Goal: Task Accomplishment & Management: Use online tool/utility

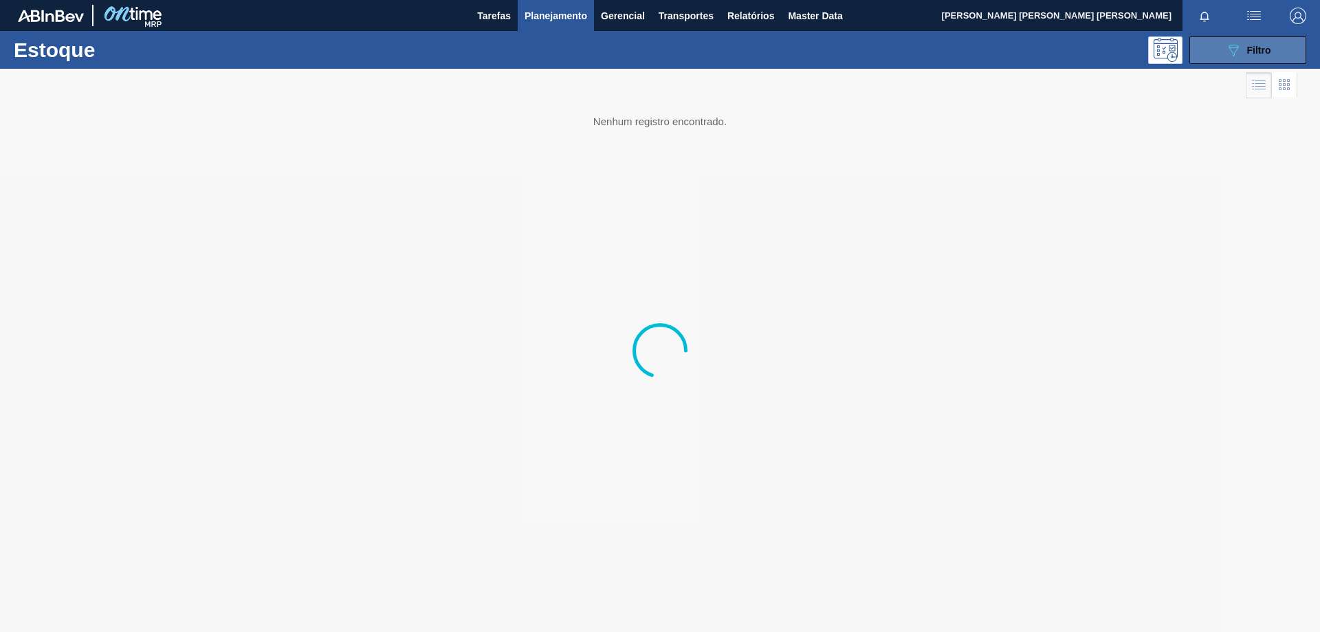
click at [1219, 47] on button "089F7B8B-B2A5-4AFE-B5C0-19BA573D28AC Filtro" at bounding box center [1247, 49] width 117 height 27
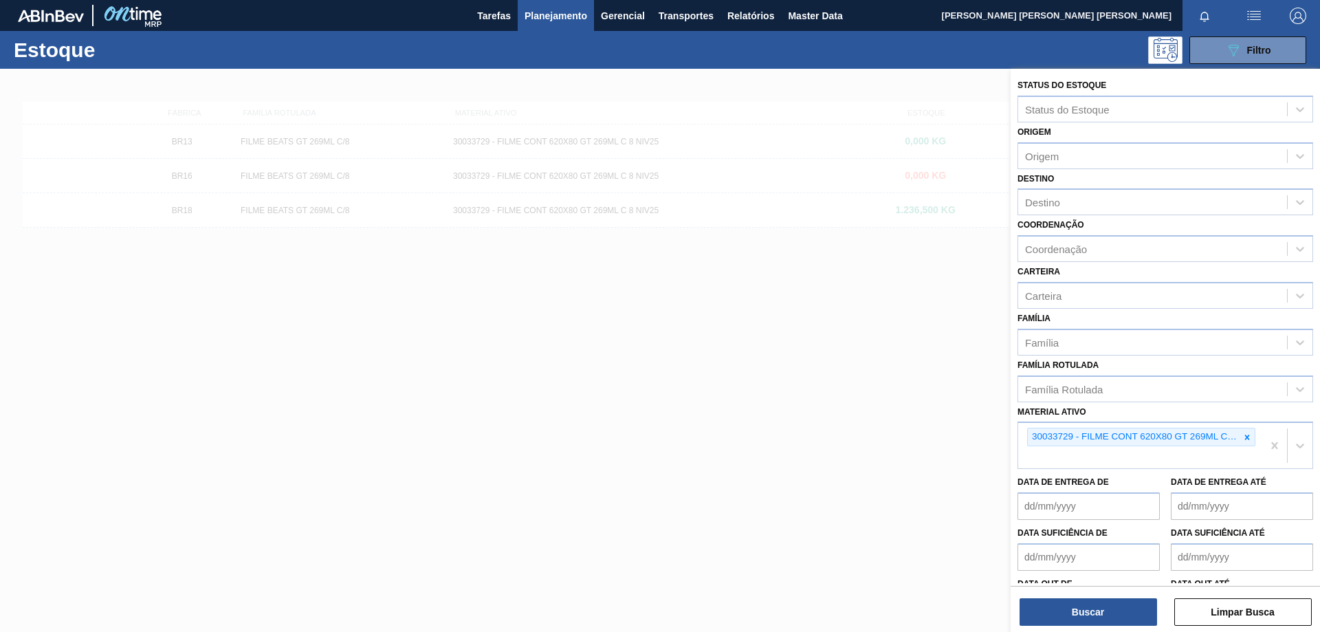
click at [1247, 438] on icon at bounding box center [1247, 437] width 10 height 10
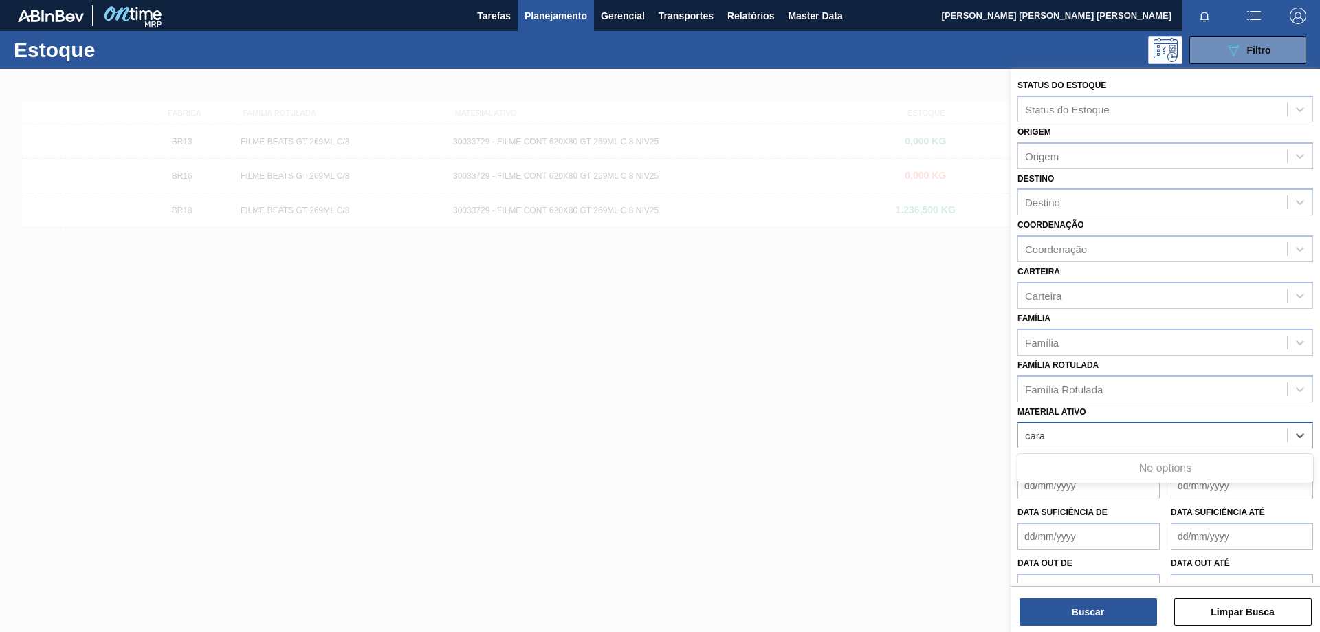
type ativo "[PERSON_NAME]"
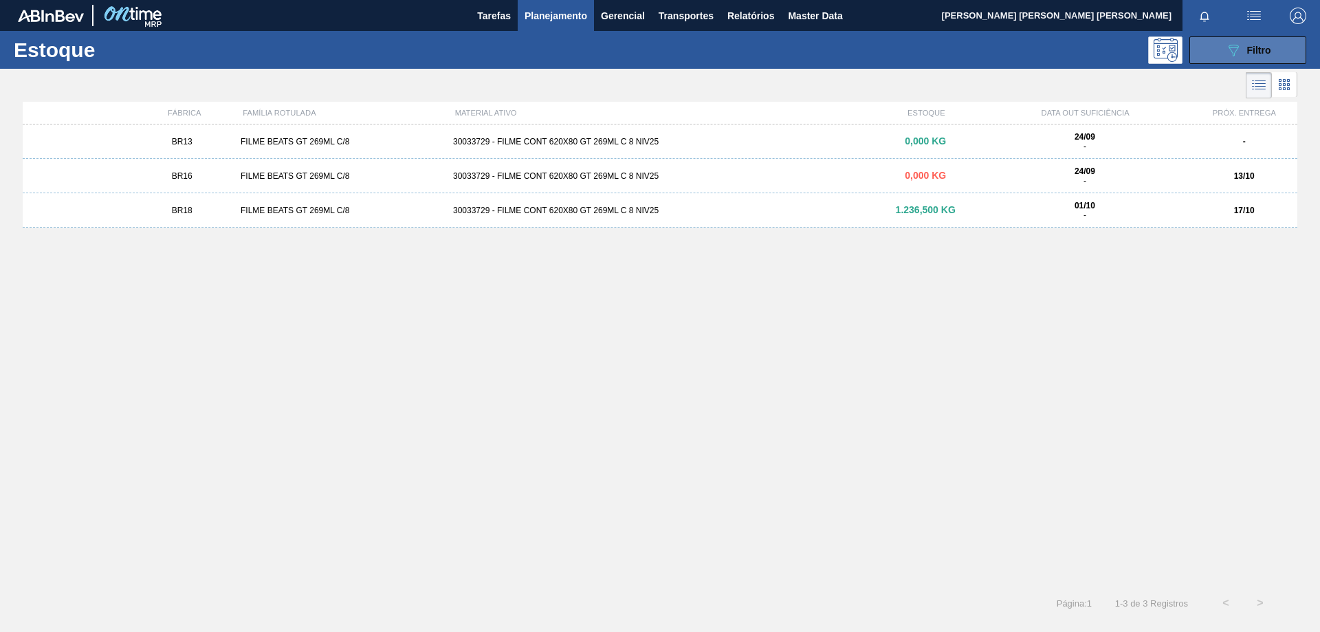
click at [1229, 58] on icon "089F7B8B-B2A5-4AFE-B5C0-19BA573D28AC" at bounding box center [1233, 50] width 16 height 16
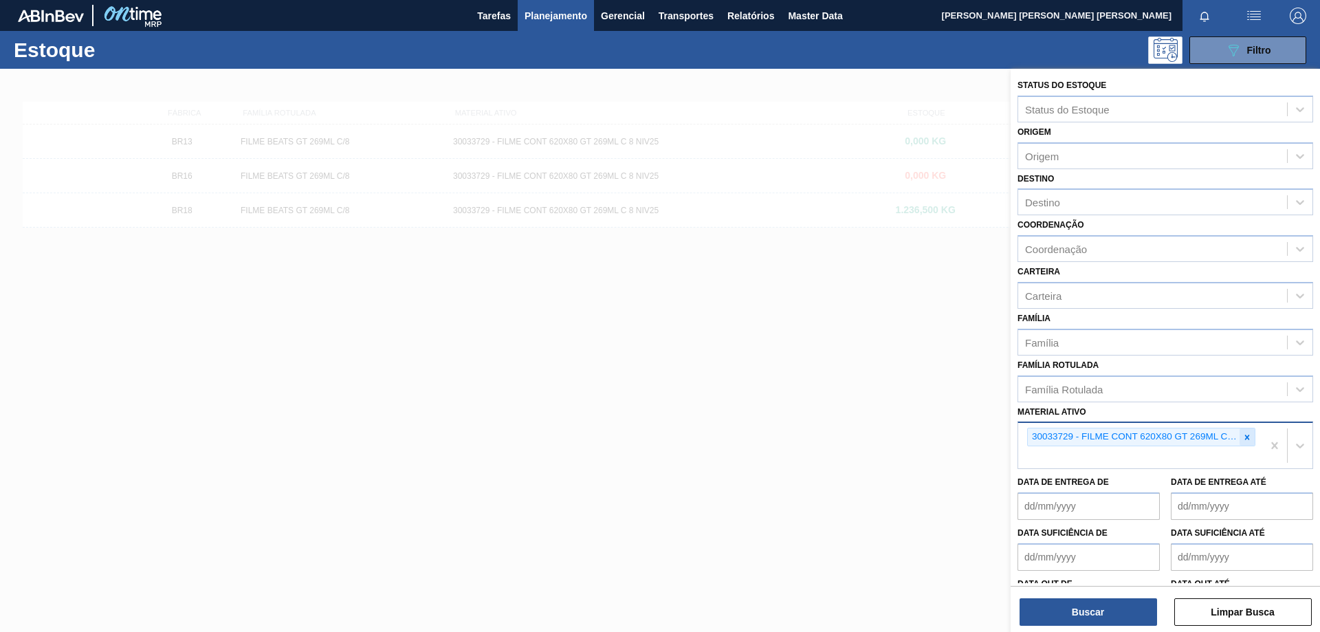
click at [1245, 438] on icon at bounding box center [1247, 436] width 5 height 5
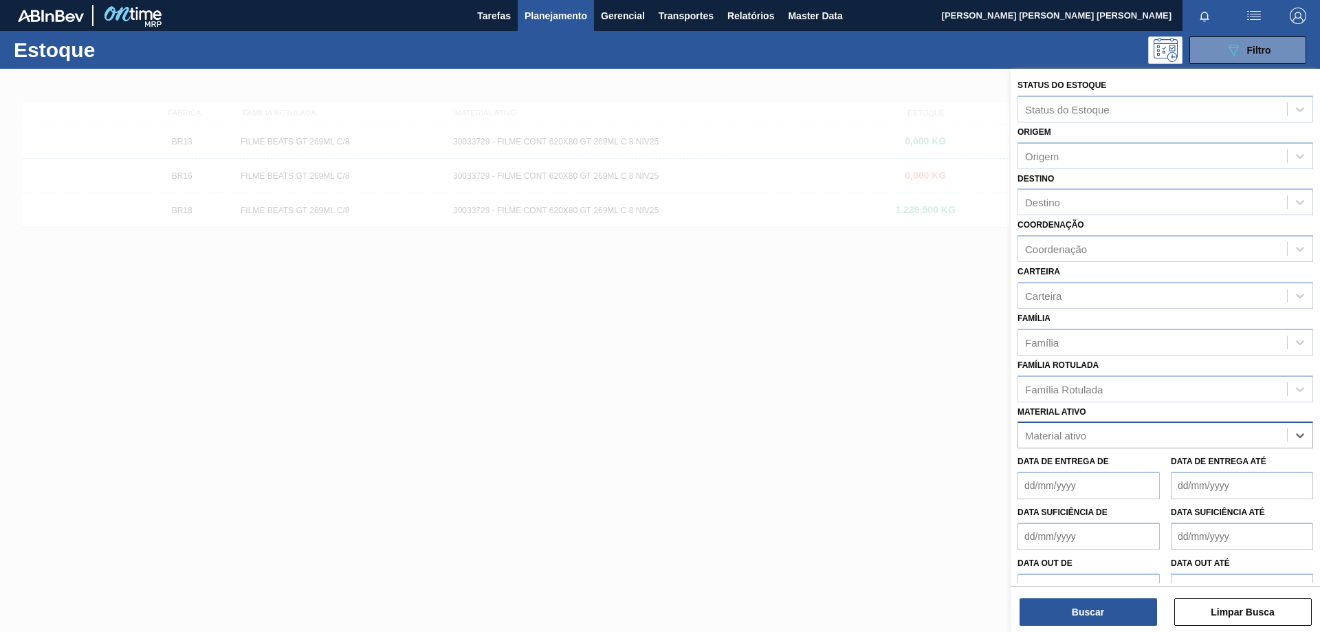
paste ativo "30007319"
type ativo "30007319"
click at [1130, 464] on div "30007319 - AROMA CARAMBOLA GIN TONIC" at bounding box center [1165, 468] width 296 height 25
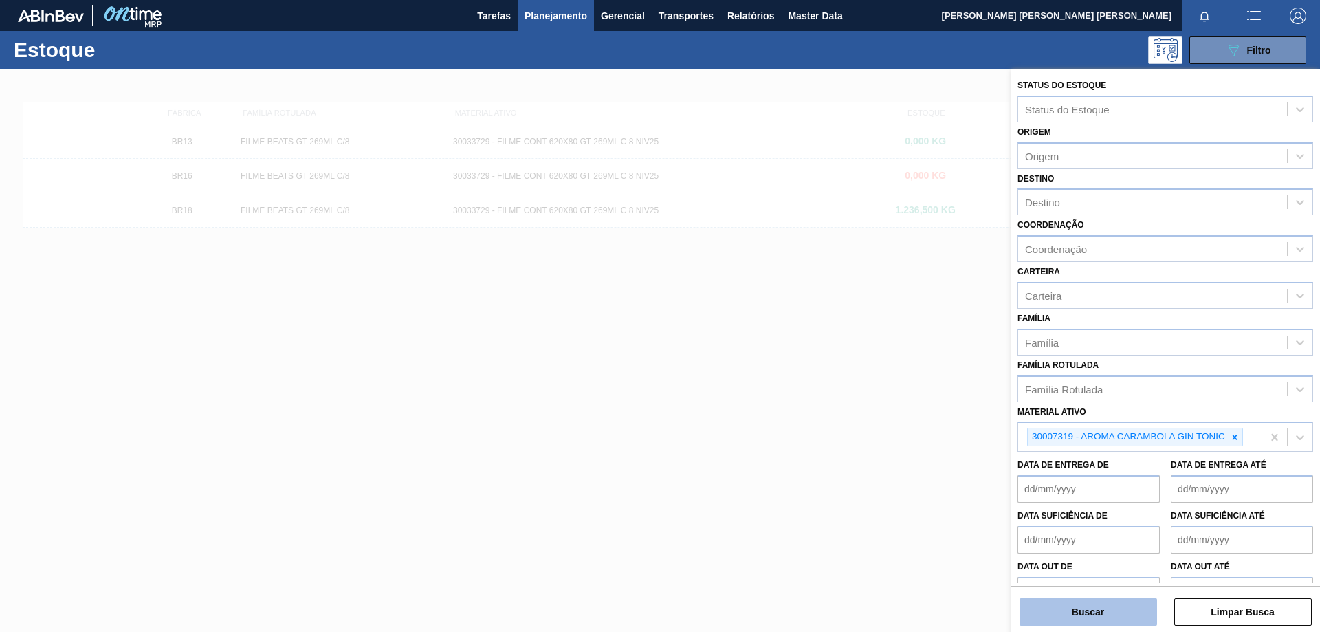
click at [1099, 623] on button "Buscar" at bounding box center [1087, 611] width 137 height 27
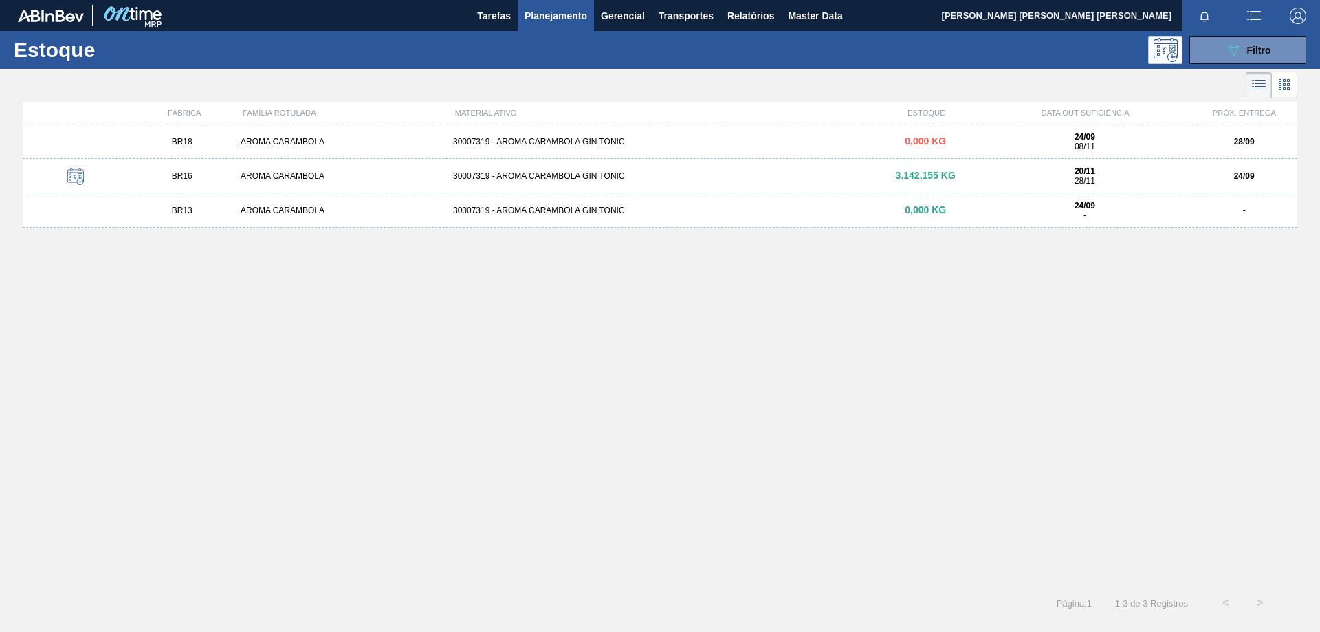
click at [568, 173] on div "30007319 - AROMA CARAMBOLA GIN TONIC" at bounding box center [659, 176] width 425 height 10
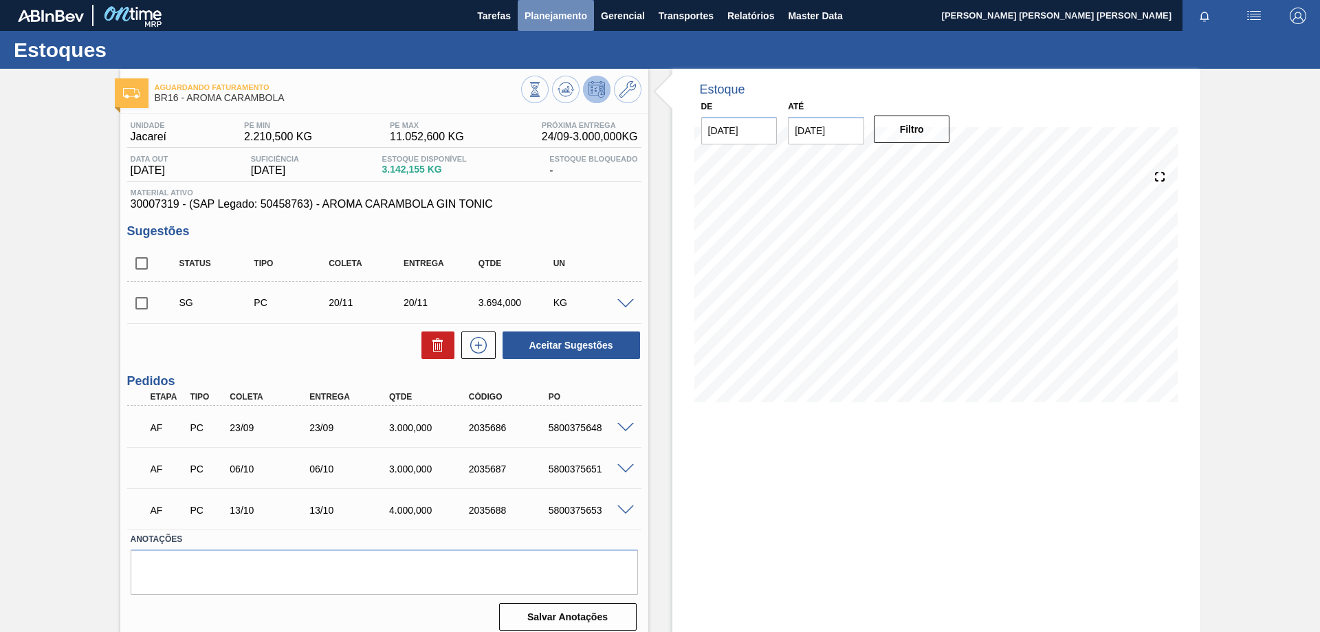
click at [541, 19] on span "Planejamento" at bounding box center [555, 16] width 63 height 16
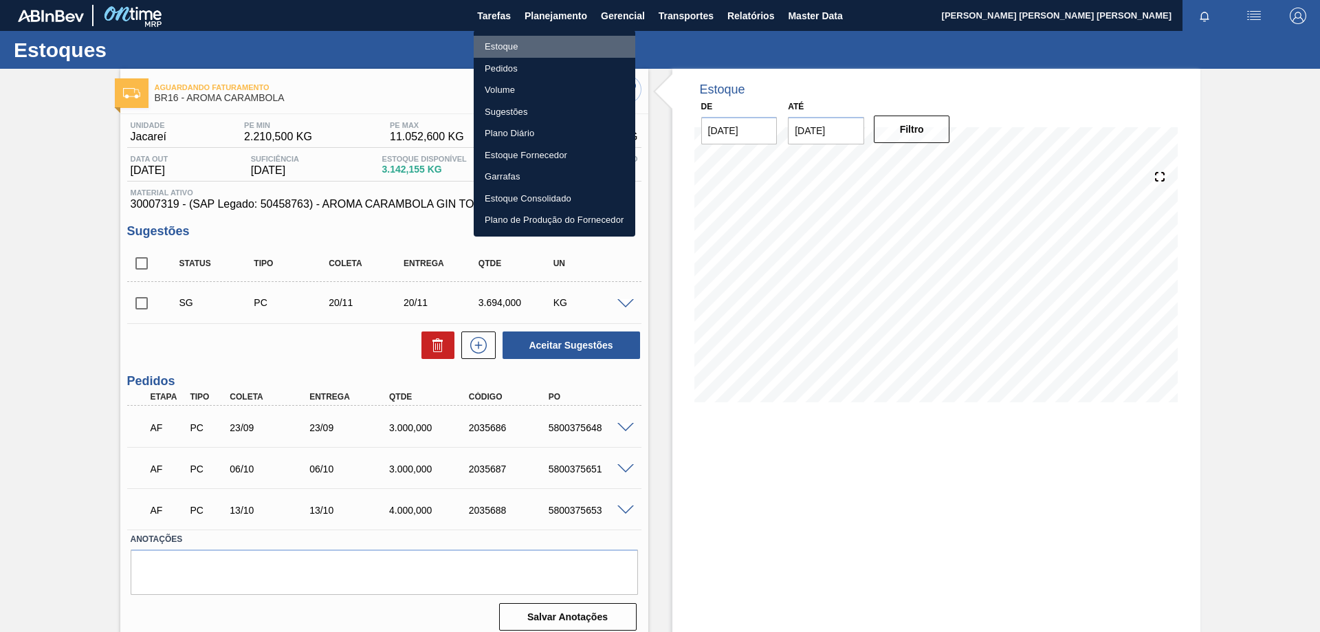
click at [503, 52] on li "Estoque" at bounding box center [555, 47] width 162 height 22
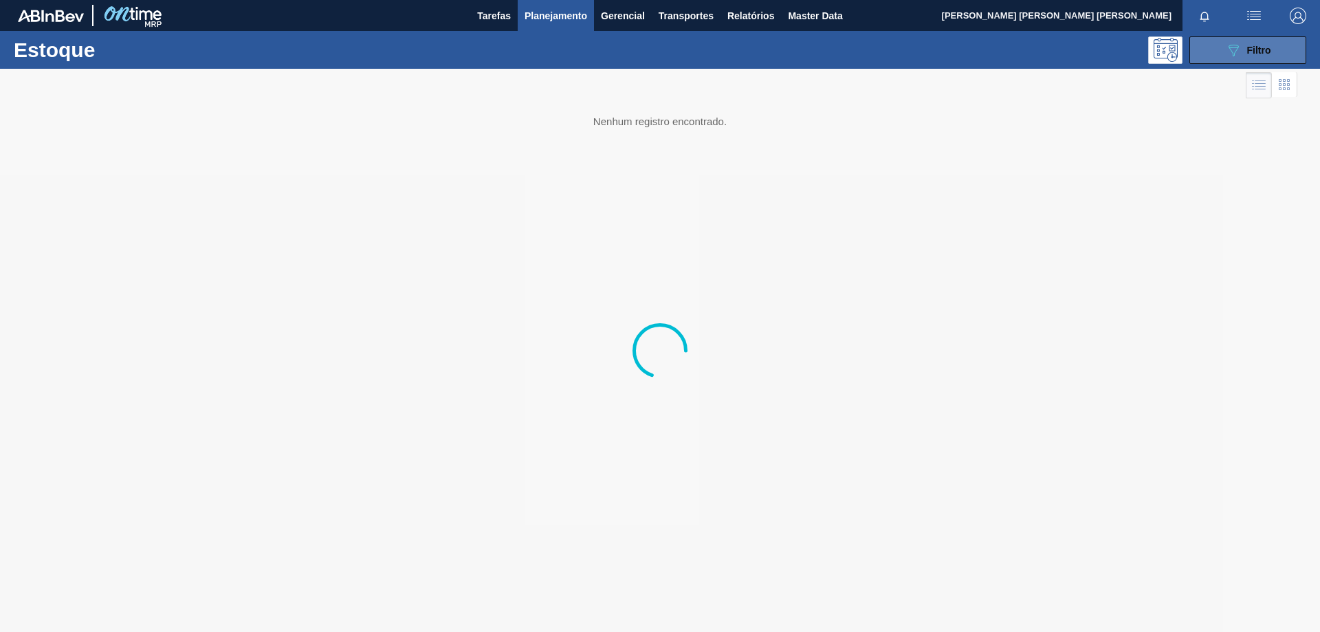
click at [1256, 45] on span "Filtro" at bounding box center [1259, 50] width 24 height 11
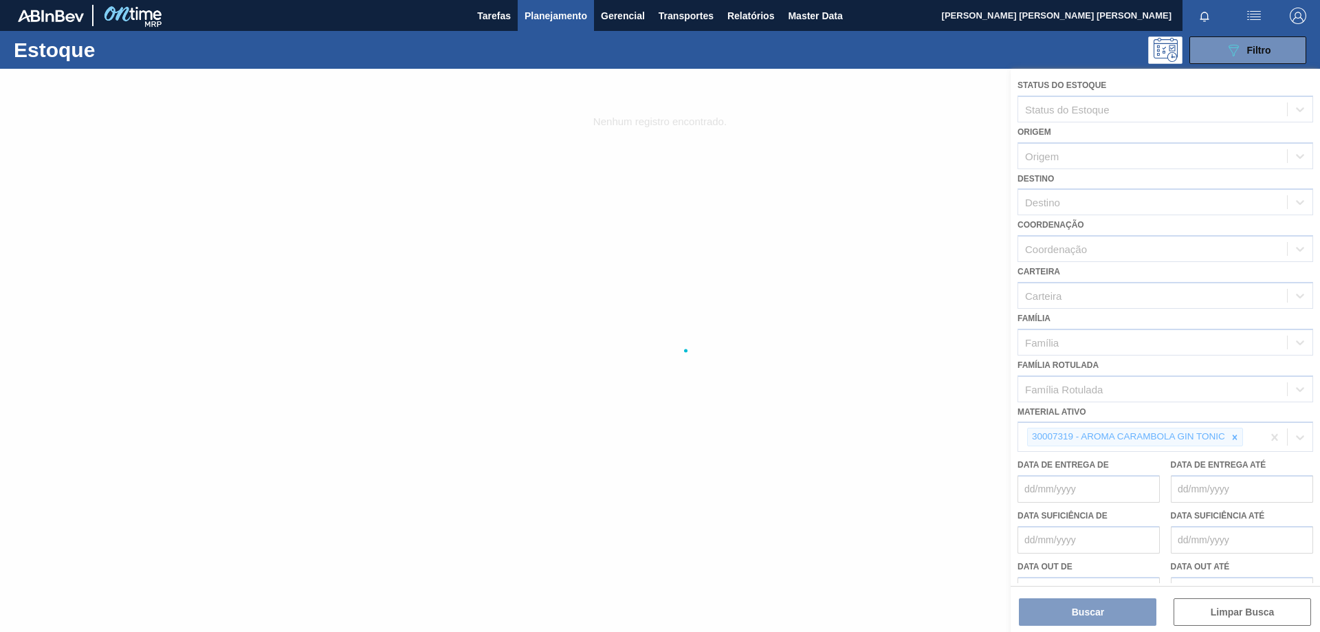
click at [1230, 439] on div at bounding box center [660, 350] width 1320 height 563
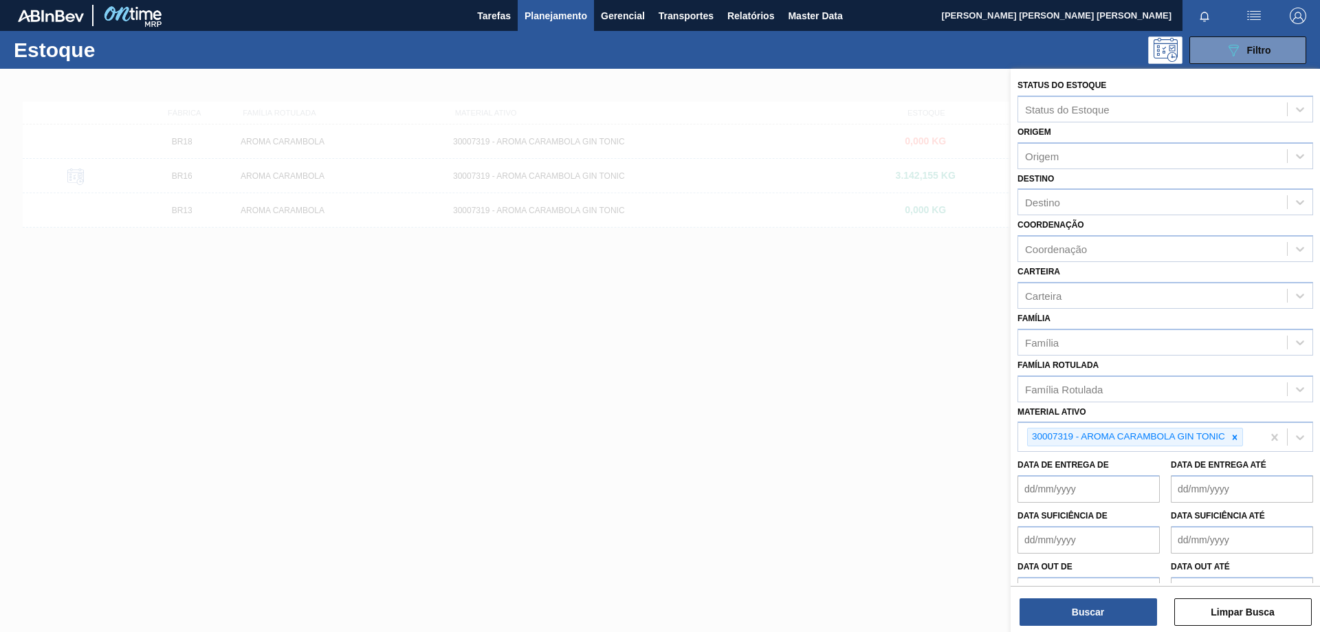
click at [1236, 431] on div at bounding box center [1234, 436] width 15 height 17
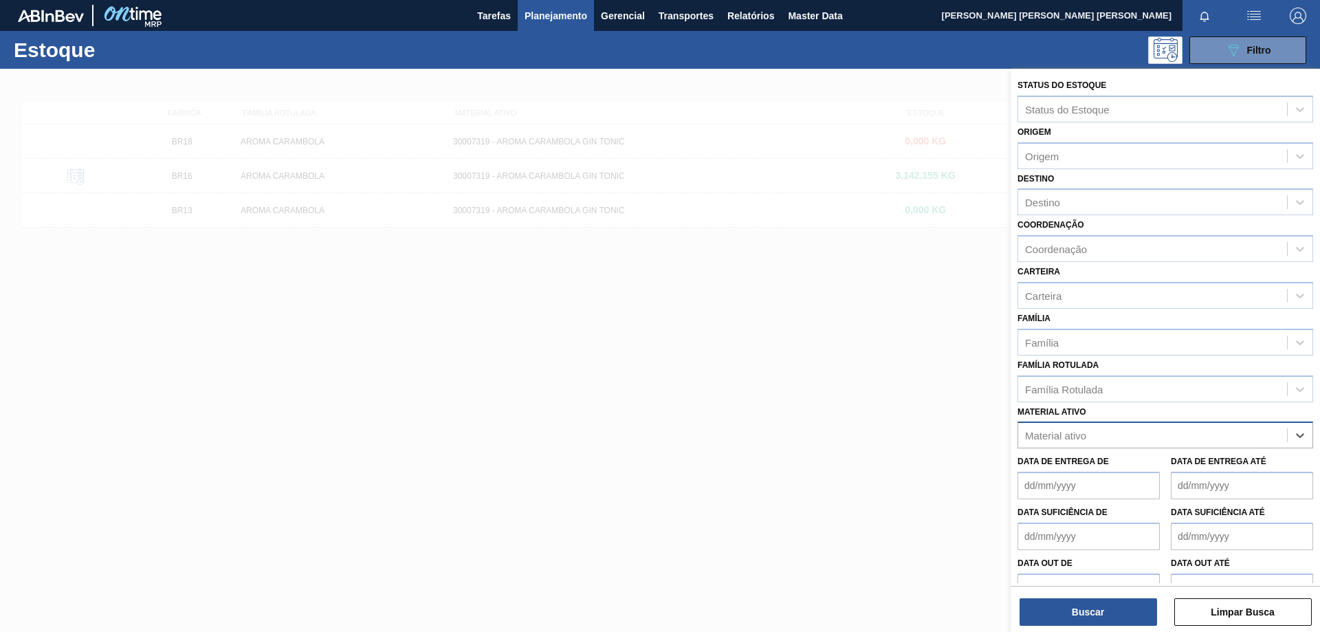
paste ativo "30031885"
type ativo "30031885"
click at [1102, 427] on div "Material ativo" at bounding box center [1152, 435] width 269 height 20
click at [1120, 433] on div "Material ativo" at bounding box center [1152, 435] width 269 height 20
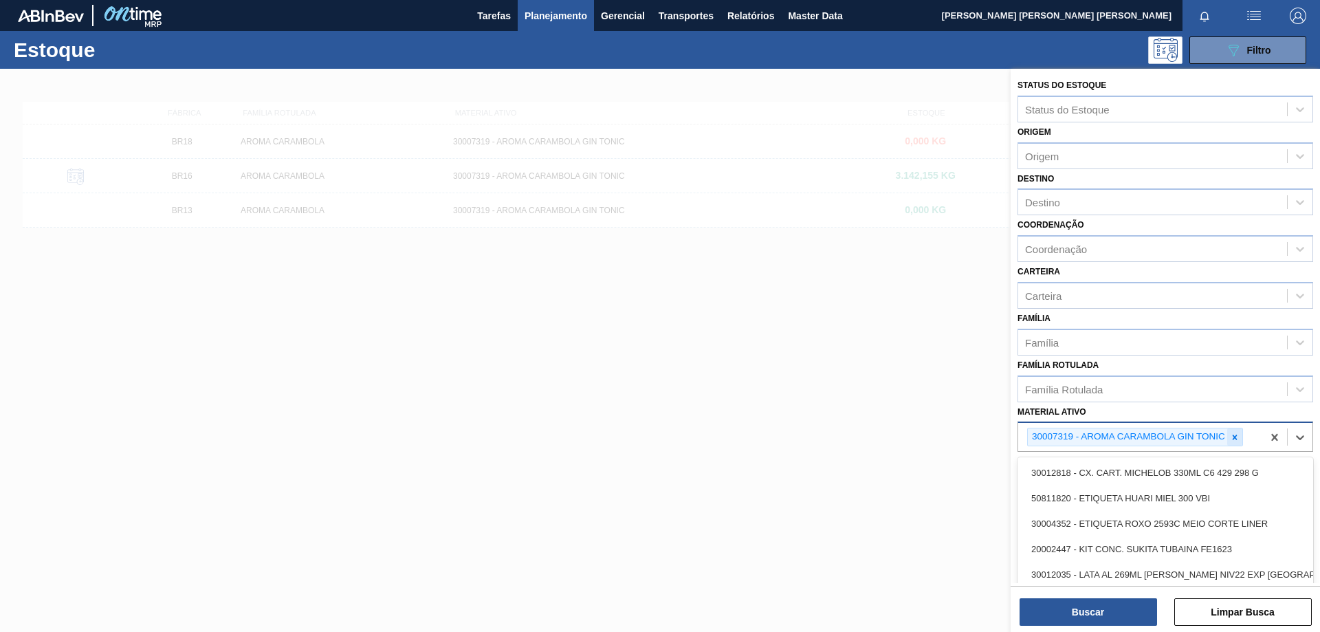
click at [1232, 436] on icon at bounding box center [1235, 437] width 10 height 10
paste ativo "30031885"
type ativo "30031885"
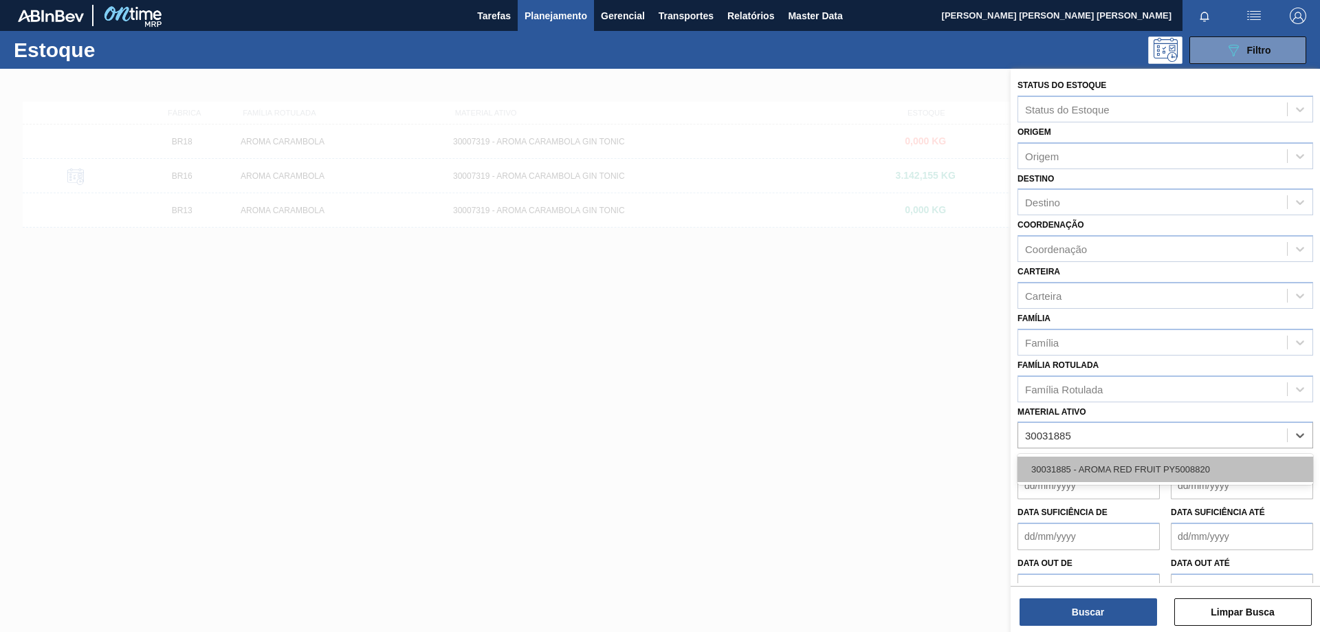
click at [1116, 467] on div "30031885 - AROMA RED FRUIT PY5008820" at bounding box center [1165, 468] width 296 height 25
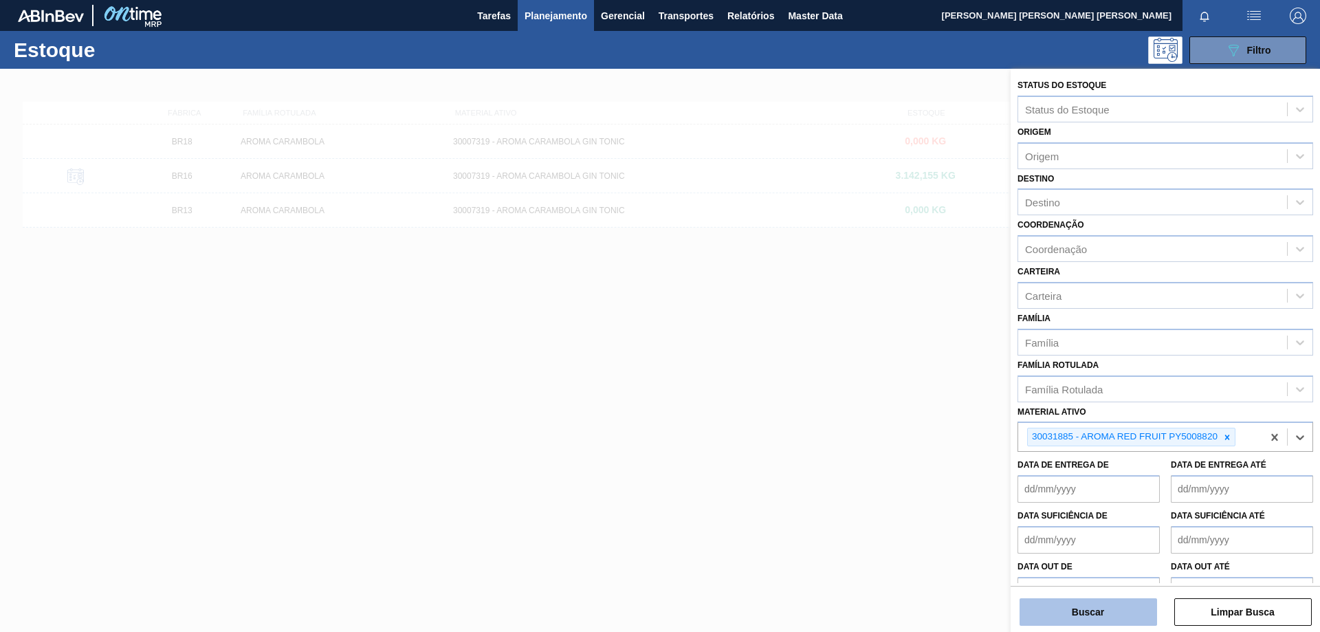
click at [1109, 605] on button "Buscar" at bounding box center [1087, 611] width 137 height 27
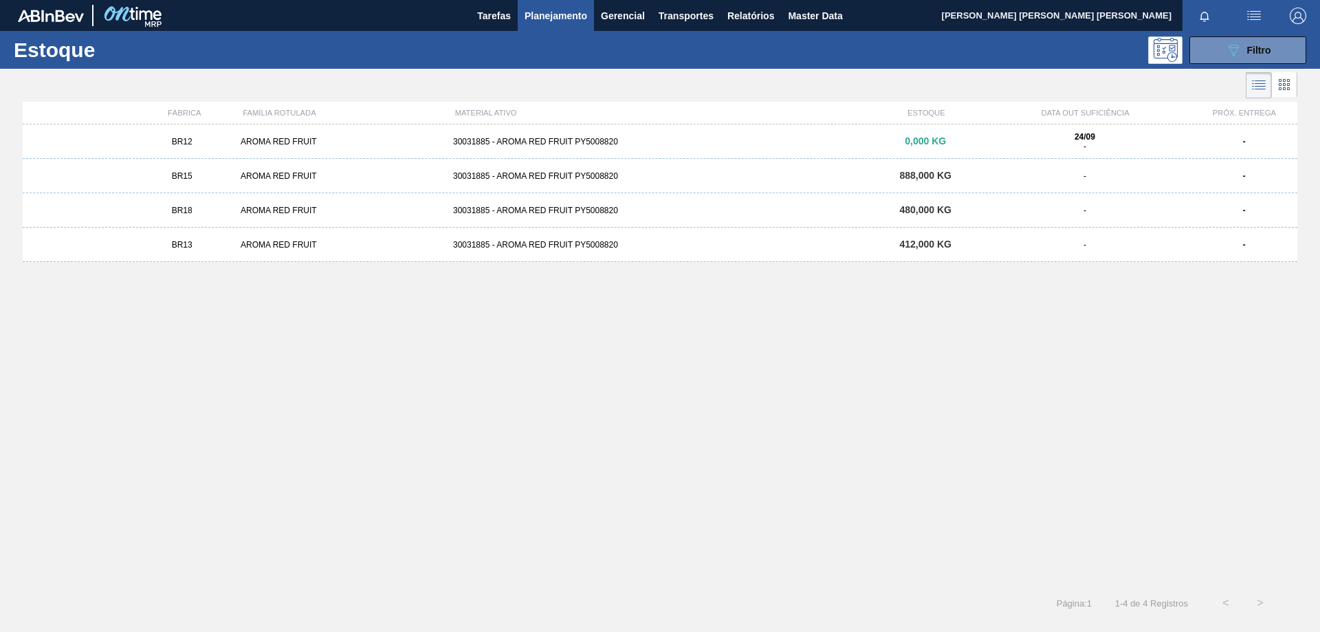
click at [540, 241] on div "30031885 - AROMA RED FRUIT PY5008820" at bounding box center [659, 245] width 425 height 10
click at [1225, 50] on icon "089F7B8B-B2A5-4AFE-B5C0-19BA573D28AC" at bounding box center [1233, 50] width 16 height 16
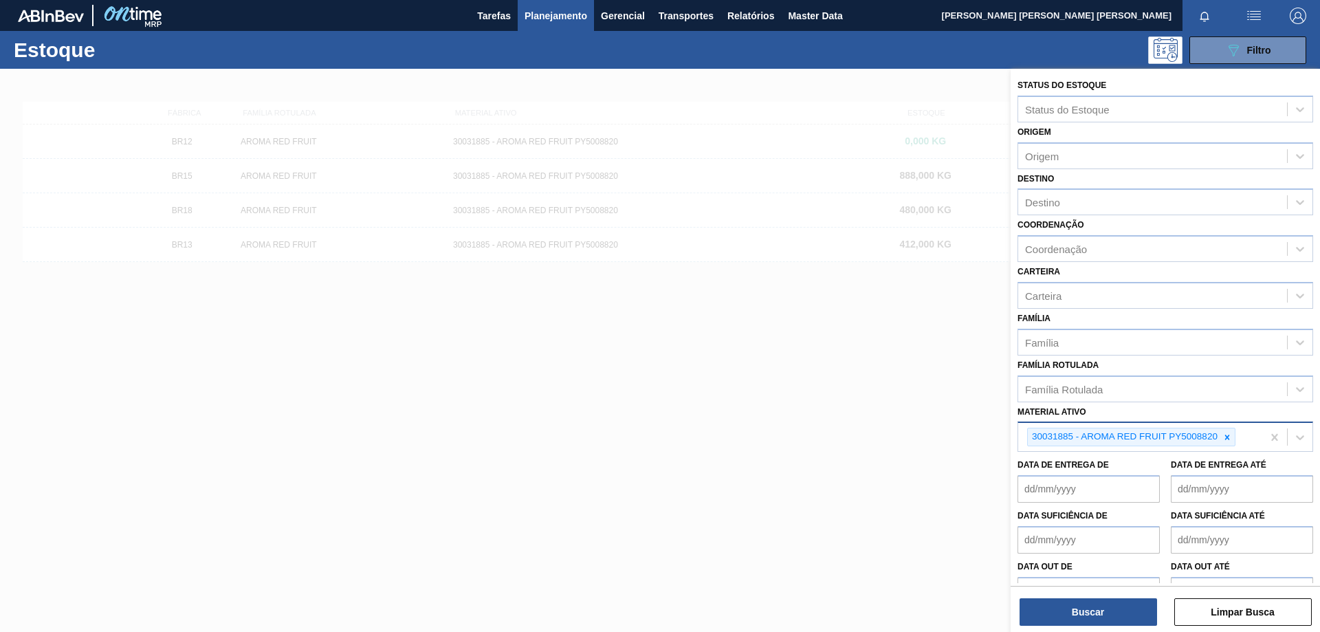
click at [1225, 438] on icon at bounding box center [1227, 437] width 10 height 10
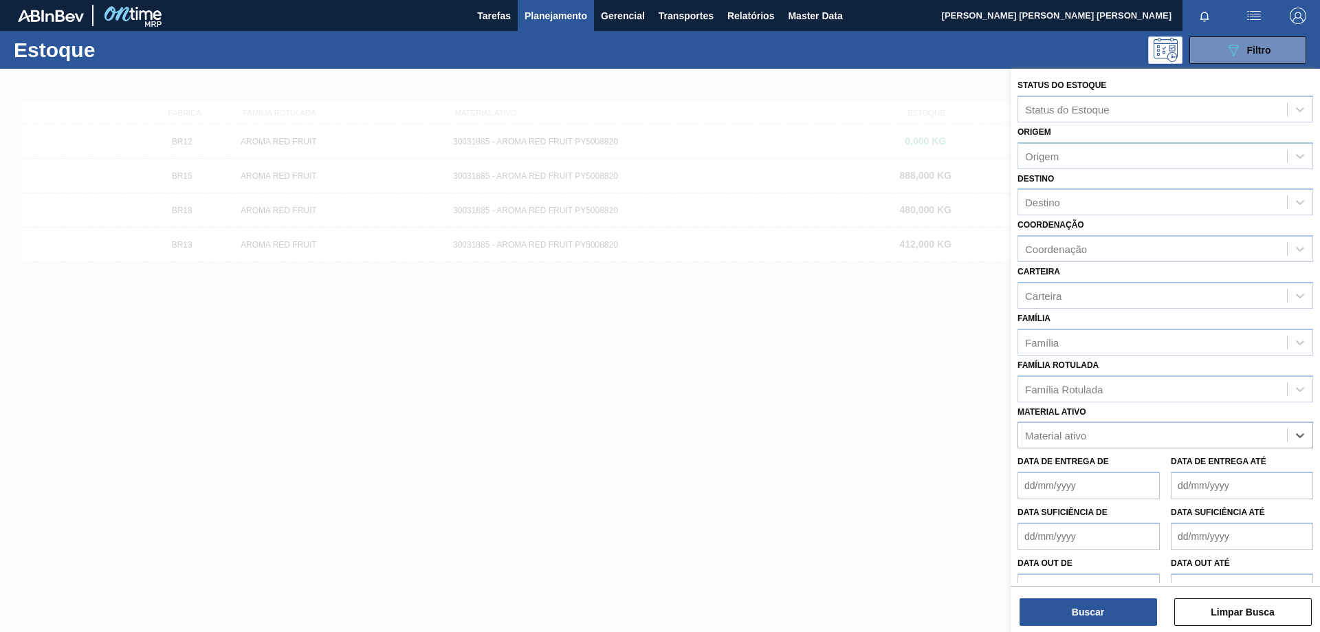
paste ativo "30034006"
type ativo "30034006"
click at [1129, 476] on div "30034006 - AROMA REDMIX RJ6159049" at bounding box center [1165, 468] width 296 height 25
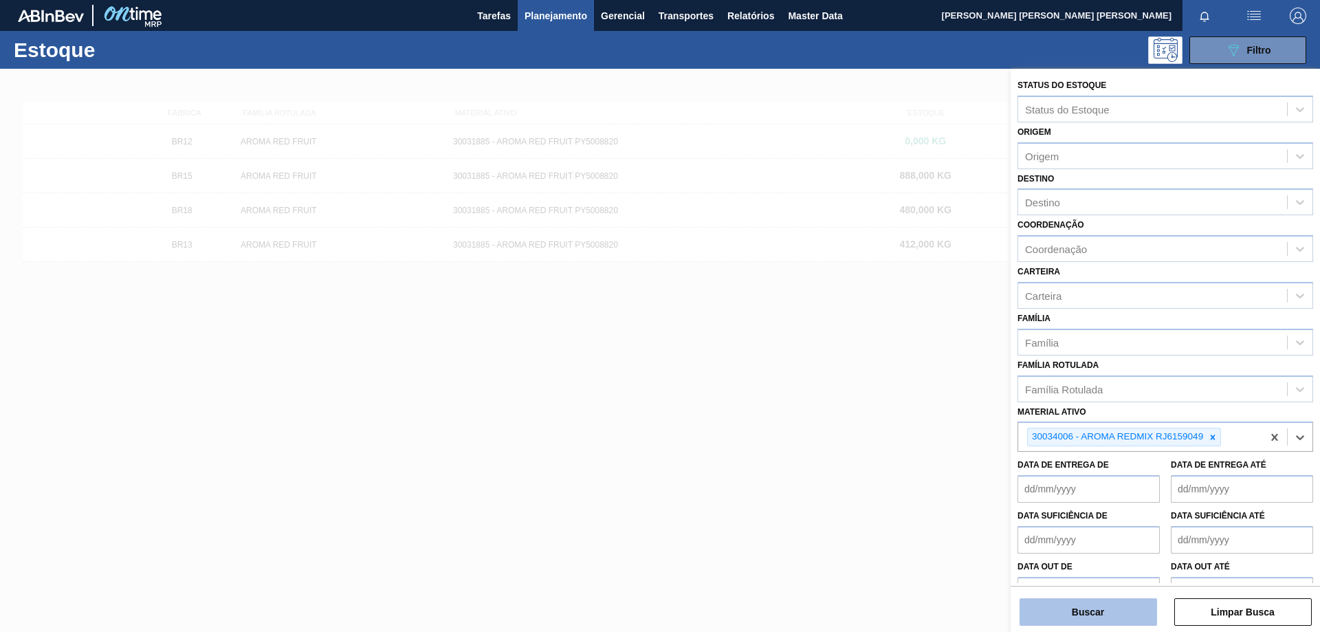
click at [1121, 612] on button "Buscar" at bounding box center [1087, 611] width 137 height 27
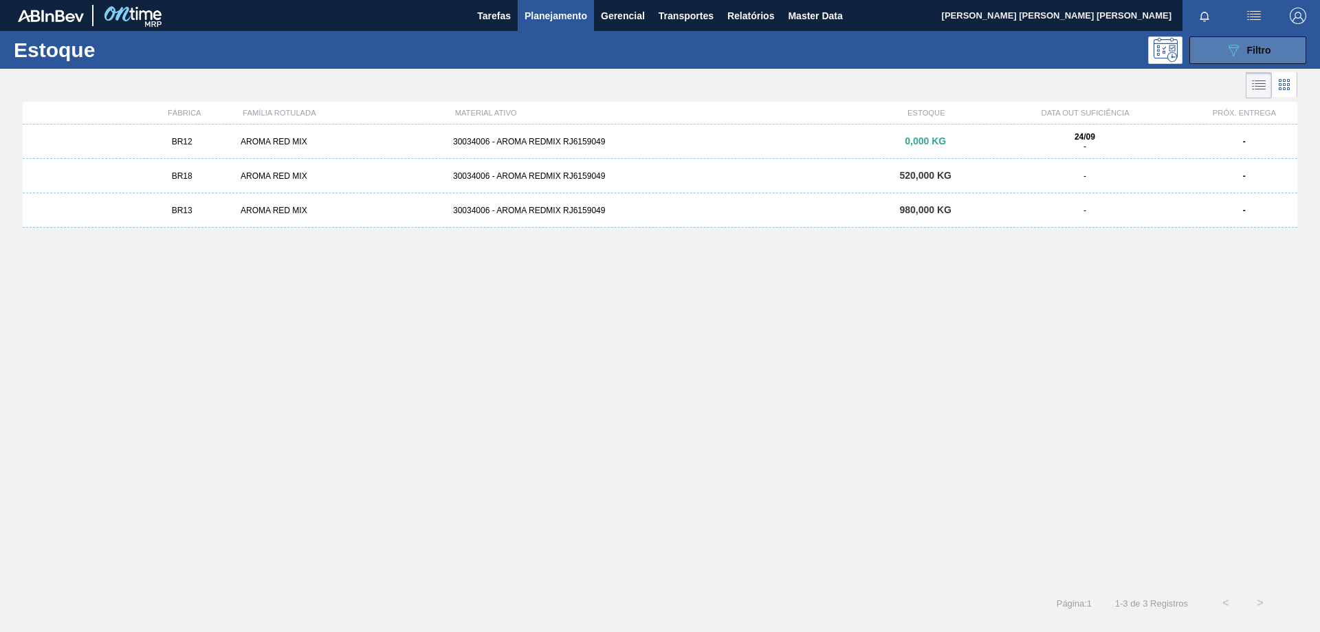
click at [1254, 45] on span "Filtro" at bounding box center [1259, 50] width 24 height 11
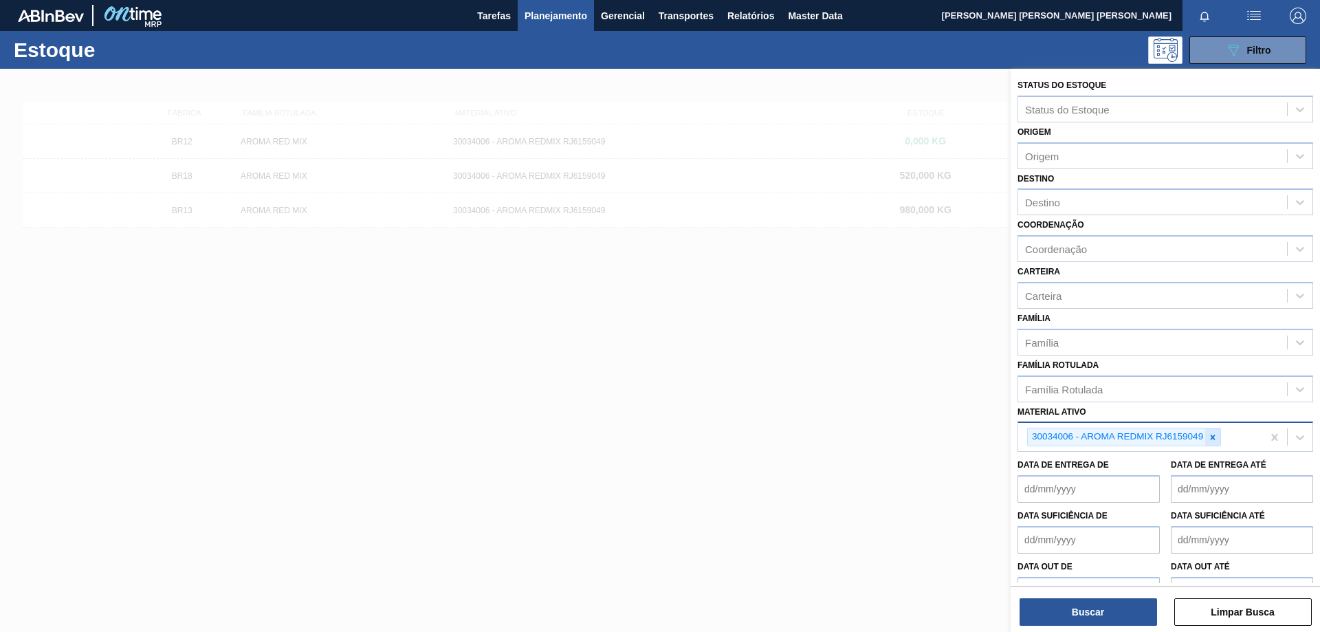
click at [1212, 445] on div at bounding box center [1212, 436] width 15 height 17
paste ativo "30031881"
type ativo "30031881"
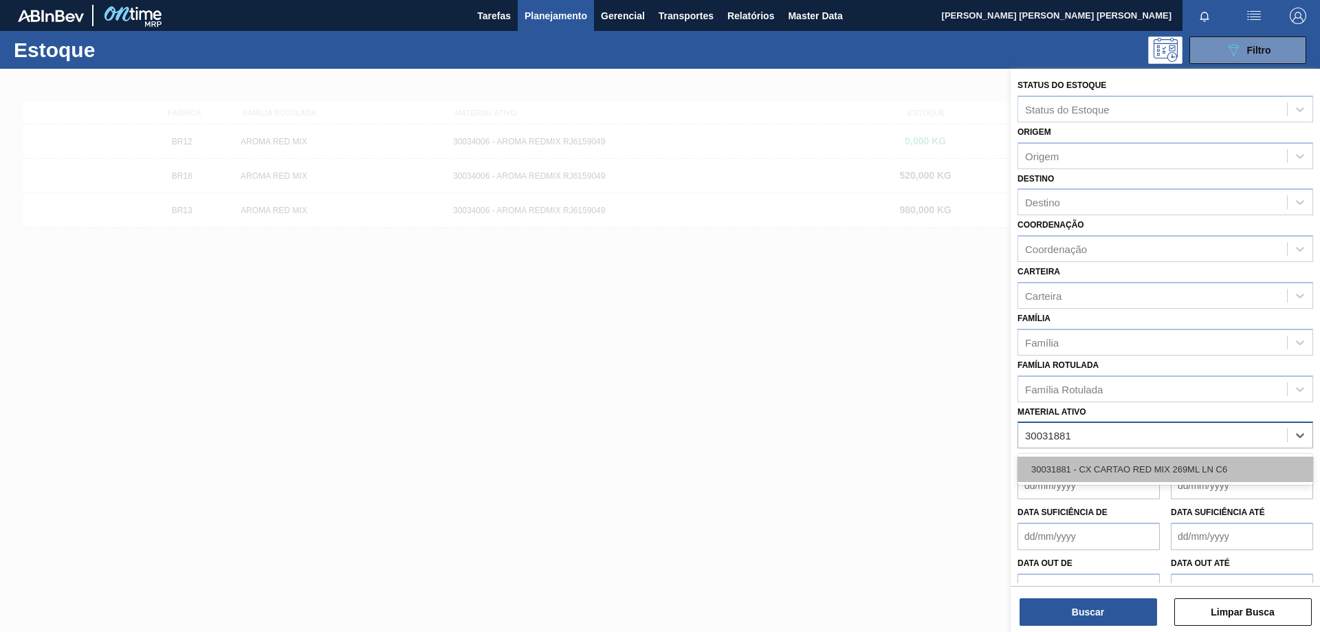
click at [1111, 474] on div "30031881 - CX CARTAO RED MIX 269ML LN C6" at bounding box center [1165, 468] width 296 height 25
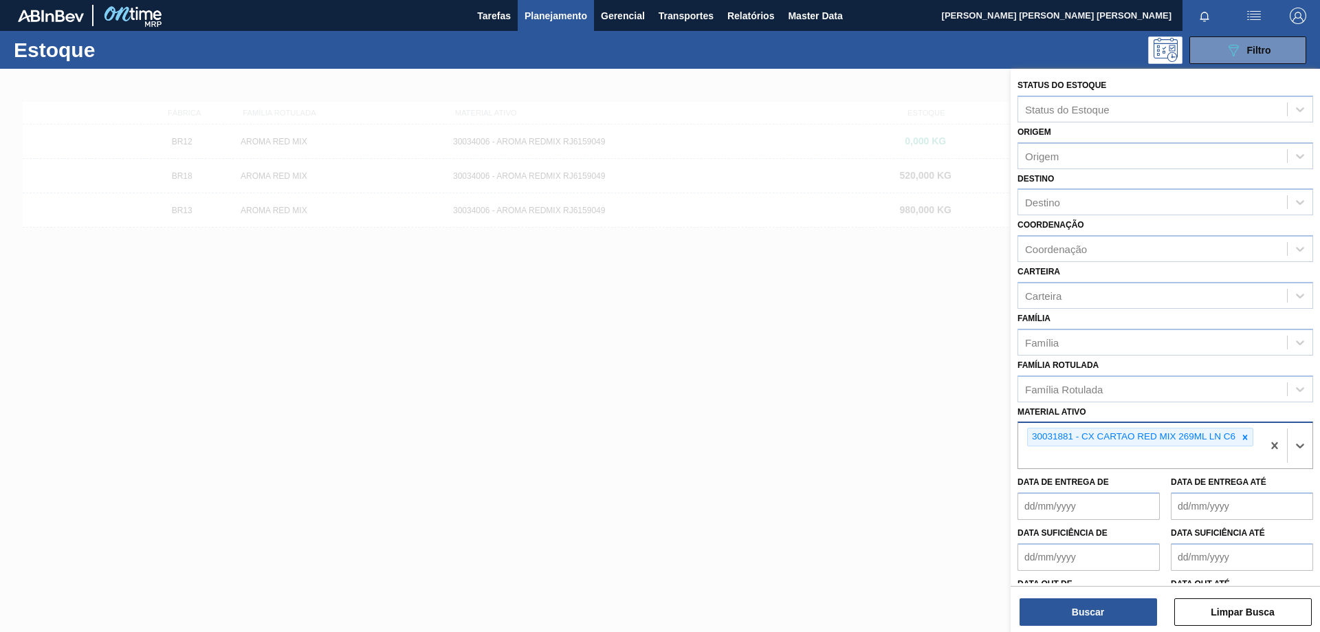
click at [1103, 592] on div "Buscar Limpar Busca" at bounding box center [1164, 605] width 309 height 38
click at [1102, 600] on button "Buscar" at bounding box center [1087, 611] width 137 height 27
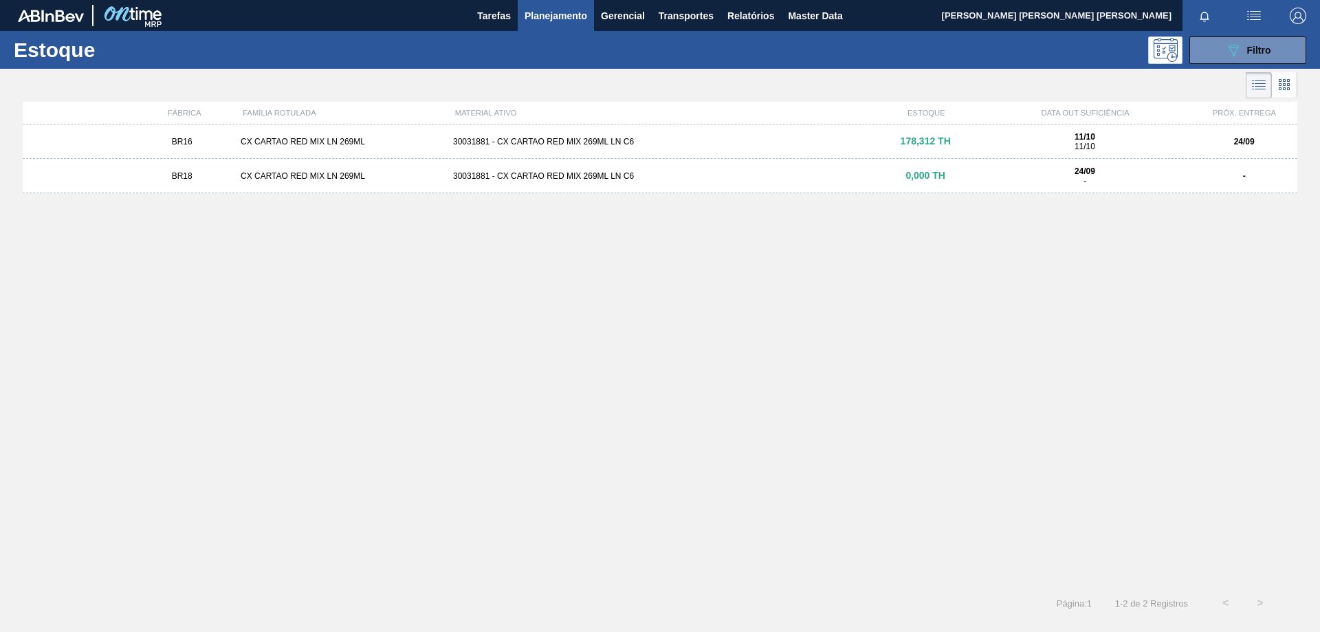
click at [314, 142] on div "CX CARTAO RED MIX LN 269ML" at bounding box center [341, 142] width 212 height 10
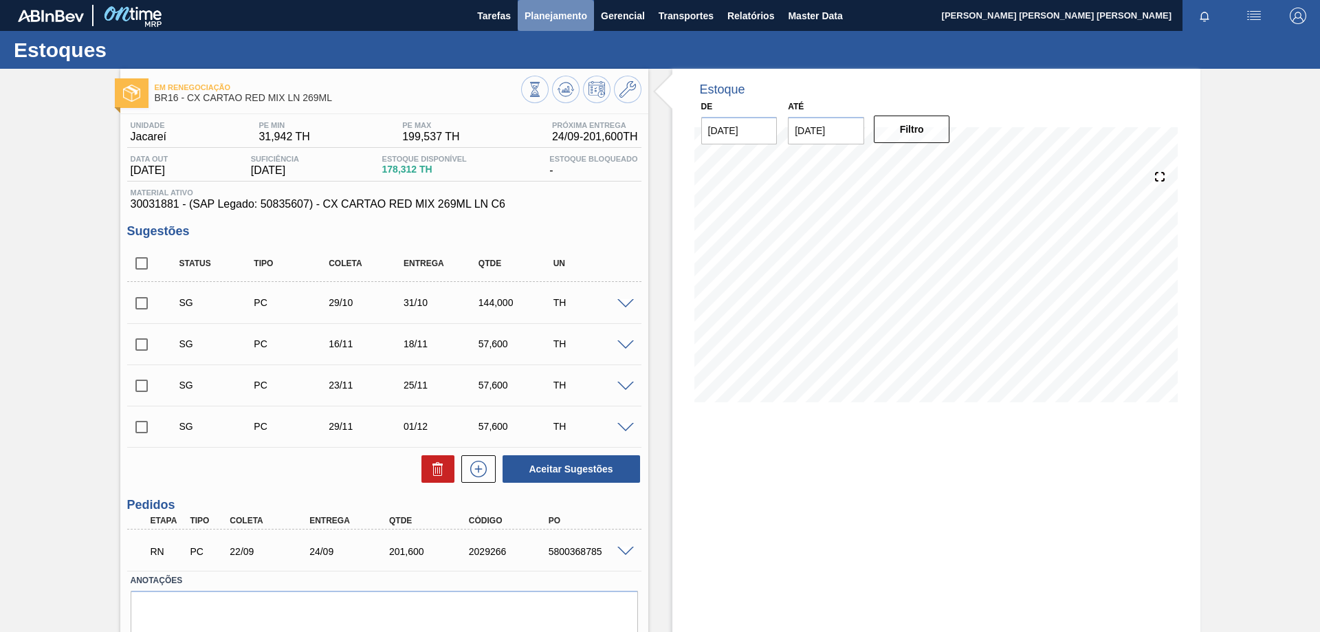
click at [571, 10] on span "Planejamento" at bounding box center [555, 16] width 63 height 16
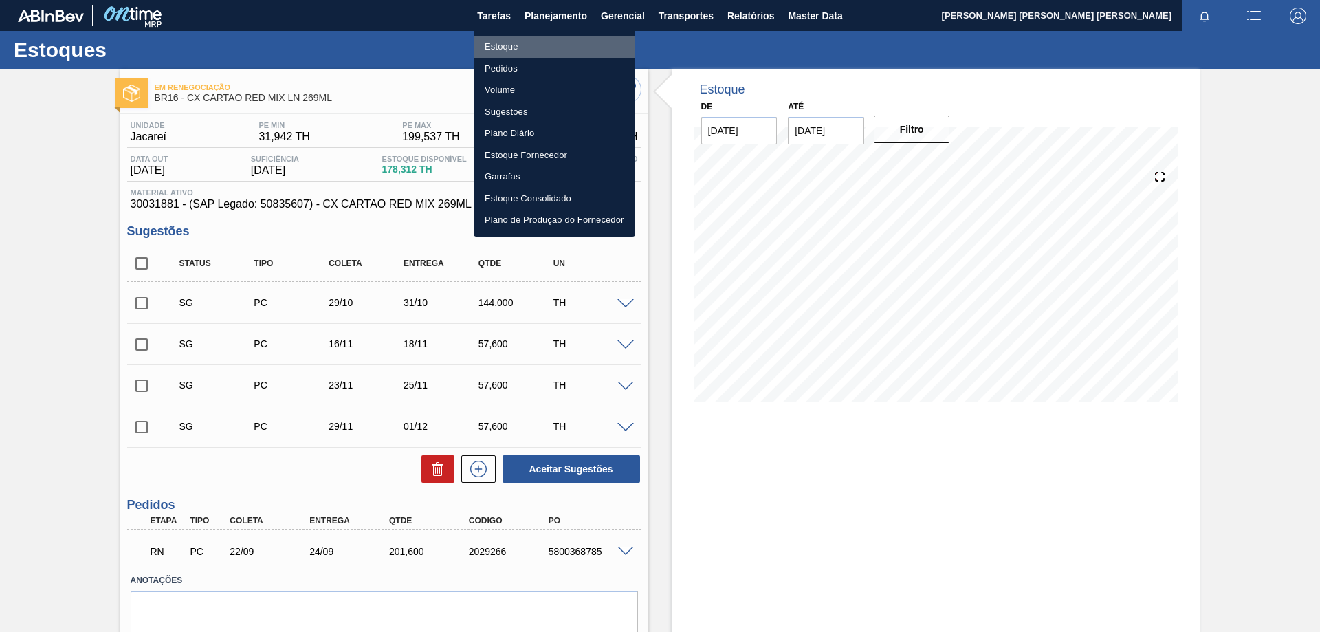
click at [491, 51] on li "Estoque" at bounding box center [555, 47] width 162 height 22
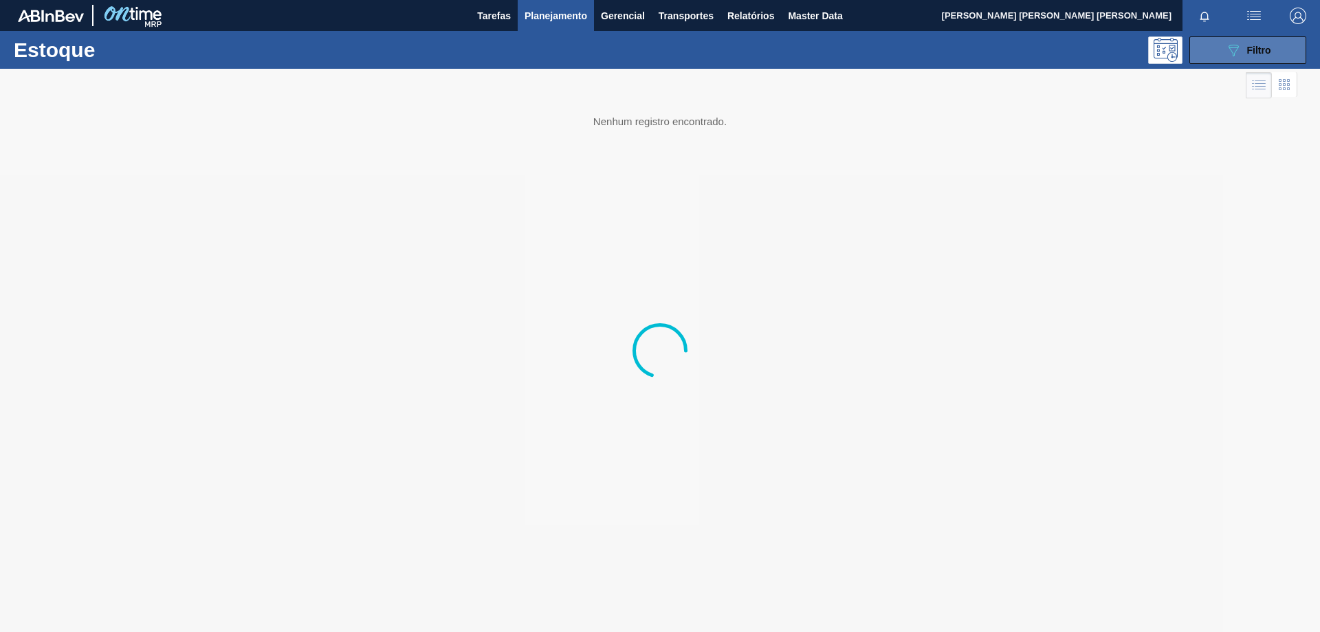
click at [1251, 45] on span "Filtro" at bounding box center [1259, 50] width 24 height 11
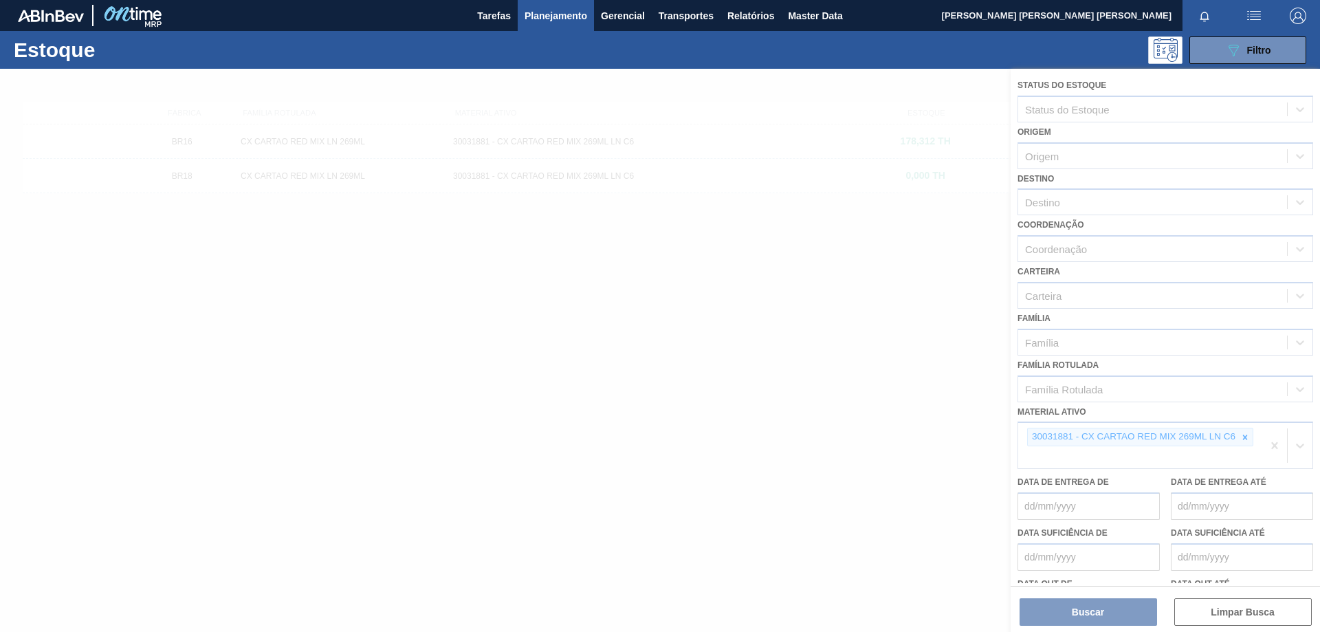
click at [1245, 437] on div at bounding box center [660, 350] width 1320 height 563
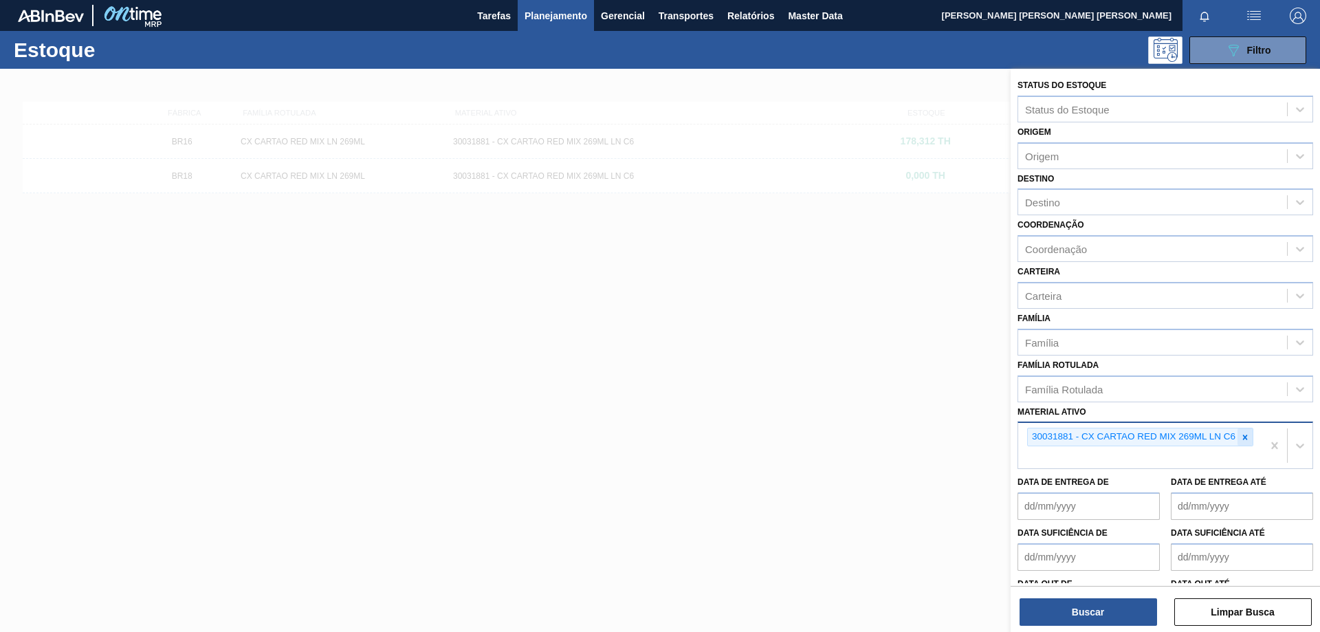
click at [1245, 437] on icon at bounding box center [1245, 436] width 5 height 5
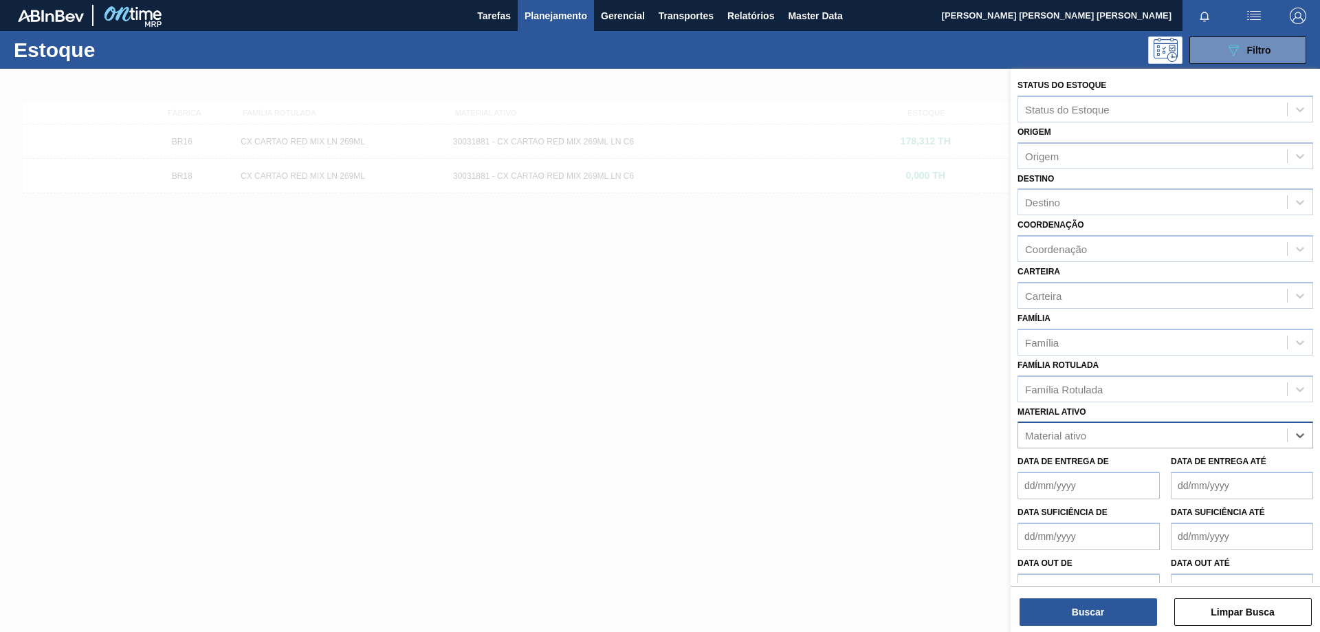
paste ativo "30034418"
type ativo "30034418"
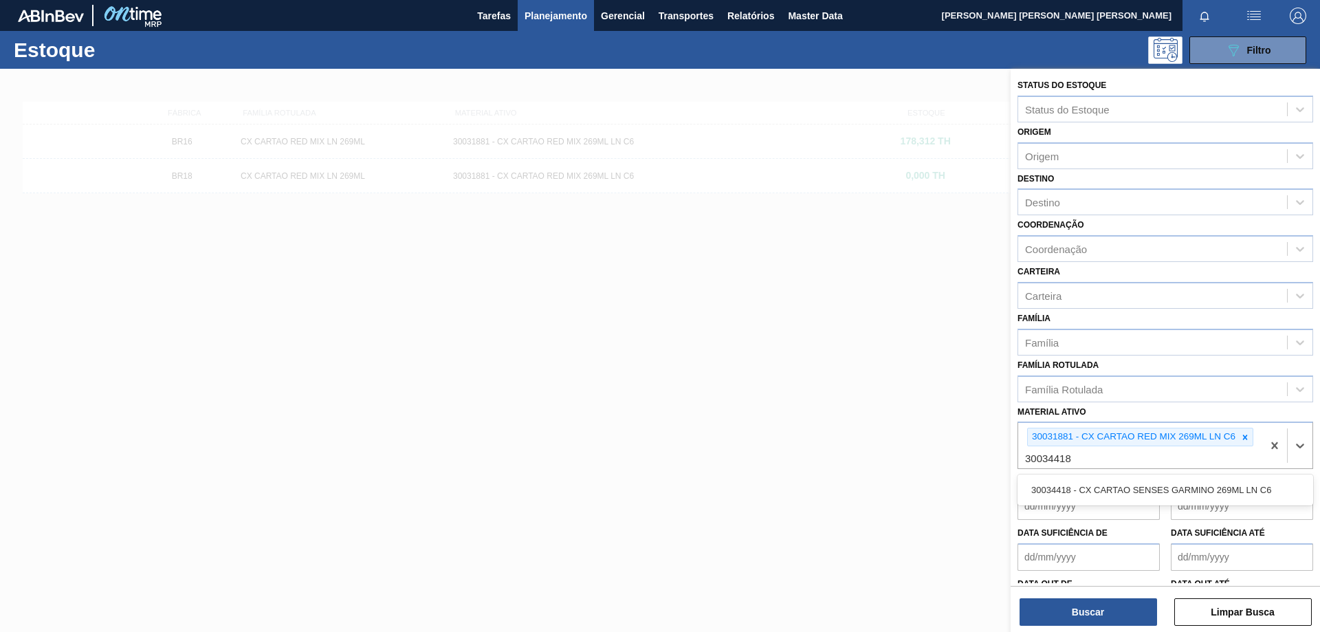
click at [1174, 483] on div "30034418 - CX CARTAO SENSES GARMINO 269ML LN C6" at bounding box center [1165, 489] width 296 height 25
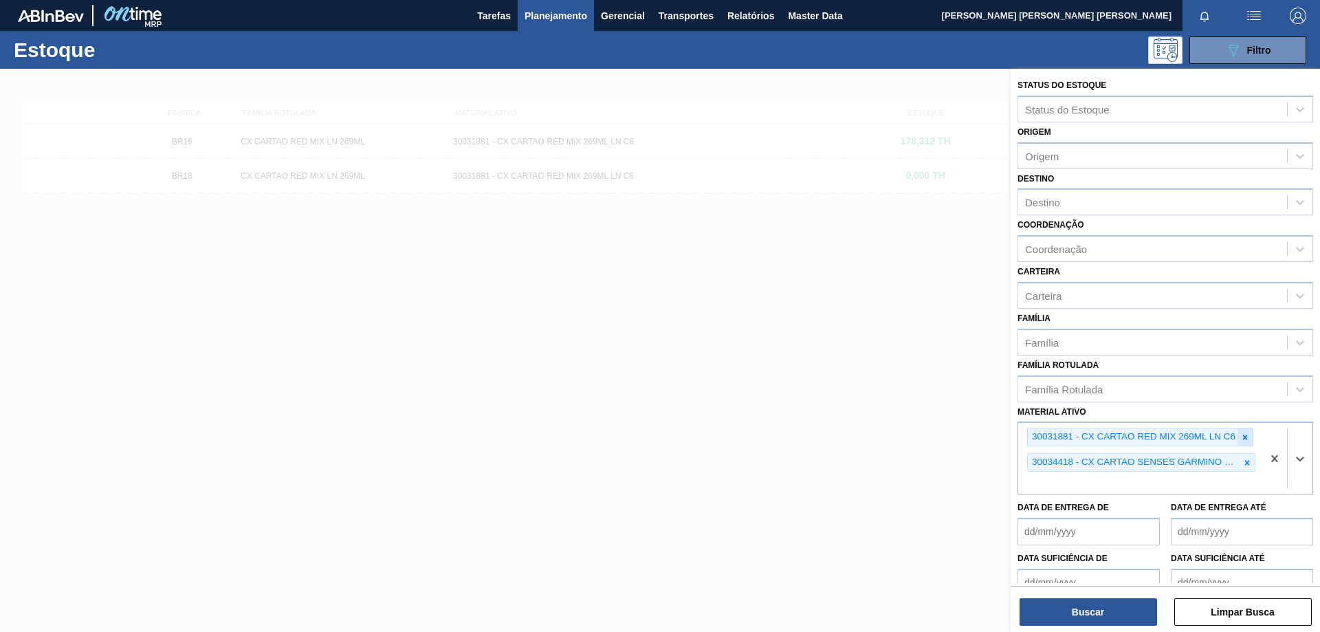
click at [1249, 436] on div at bounding box center [1244, 436] width 15 height 17
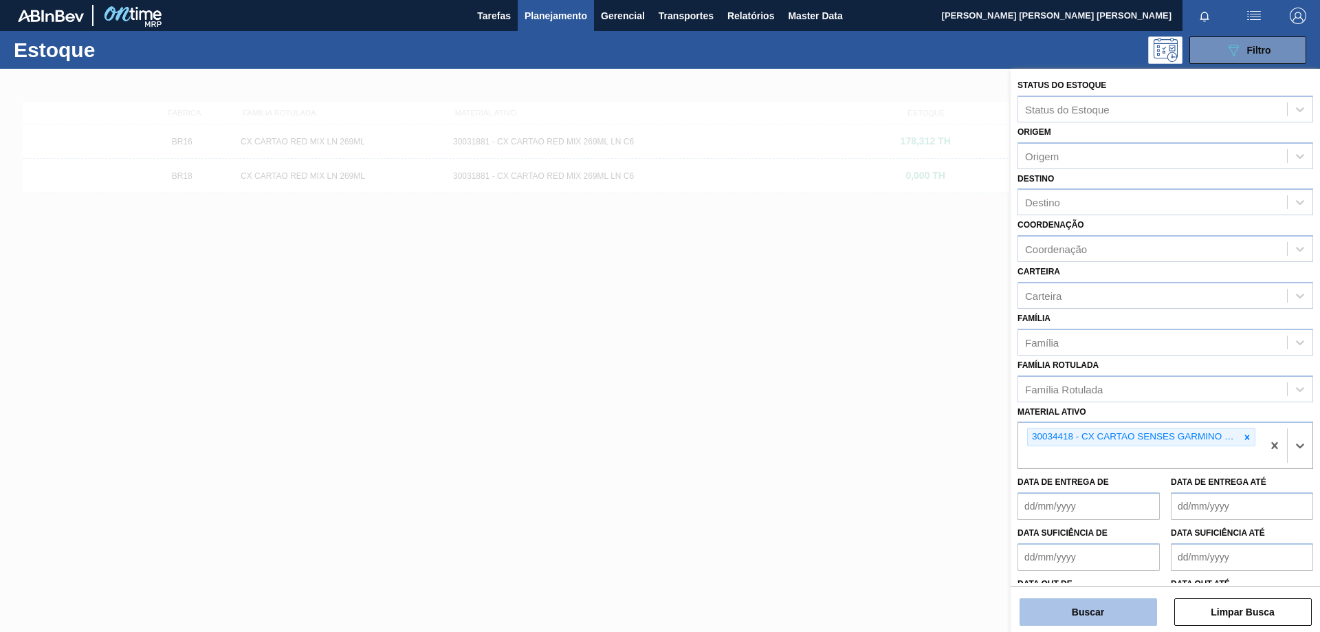
click at [1113, 616] on button "Buscar" at bounding box center [1087, 611] width 137 height 27
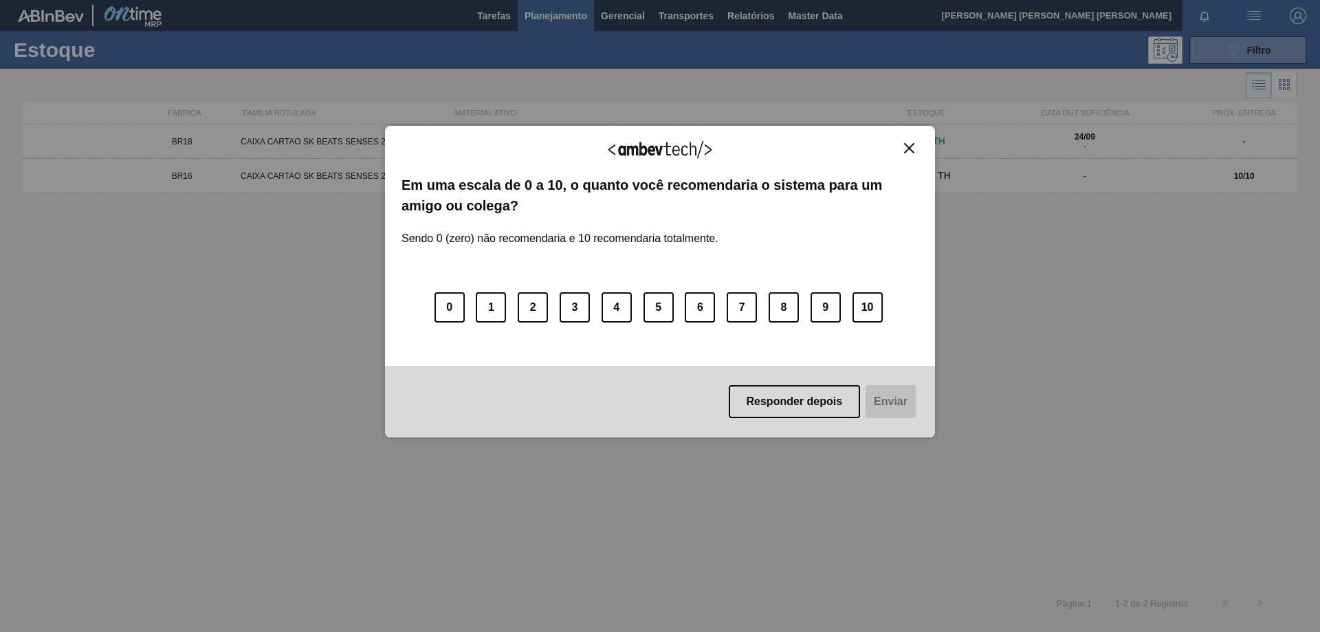
click at [911, 145] on img "Close" at bounding box center [909, 148] width 10 height 10
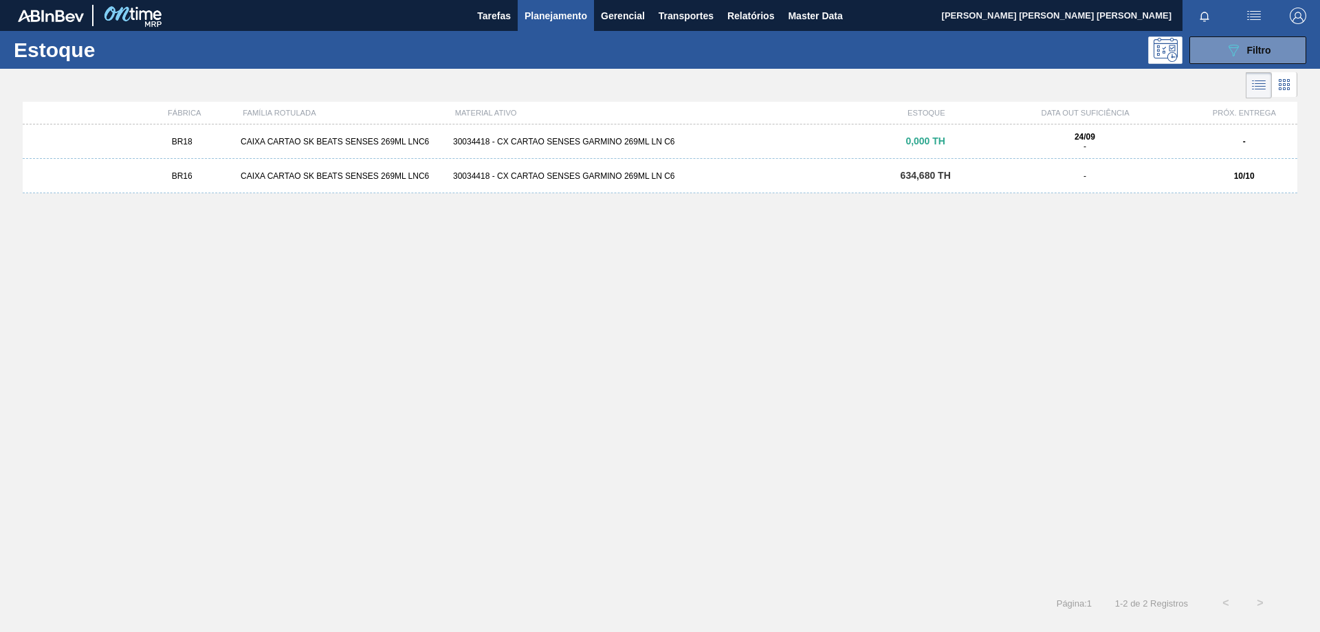
click at [335, 173] on div "CAIXA CARTAO SK BEATS SENSES 269ML LNC6" at bounding box center [341, 176] width 212 height 10
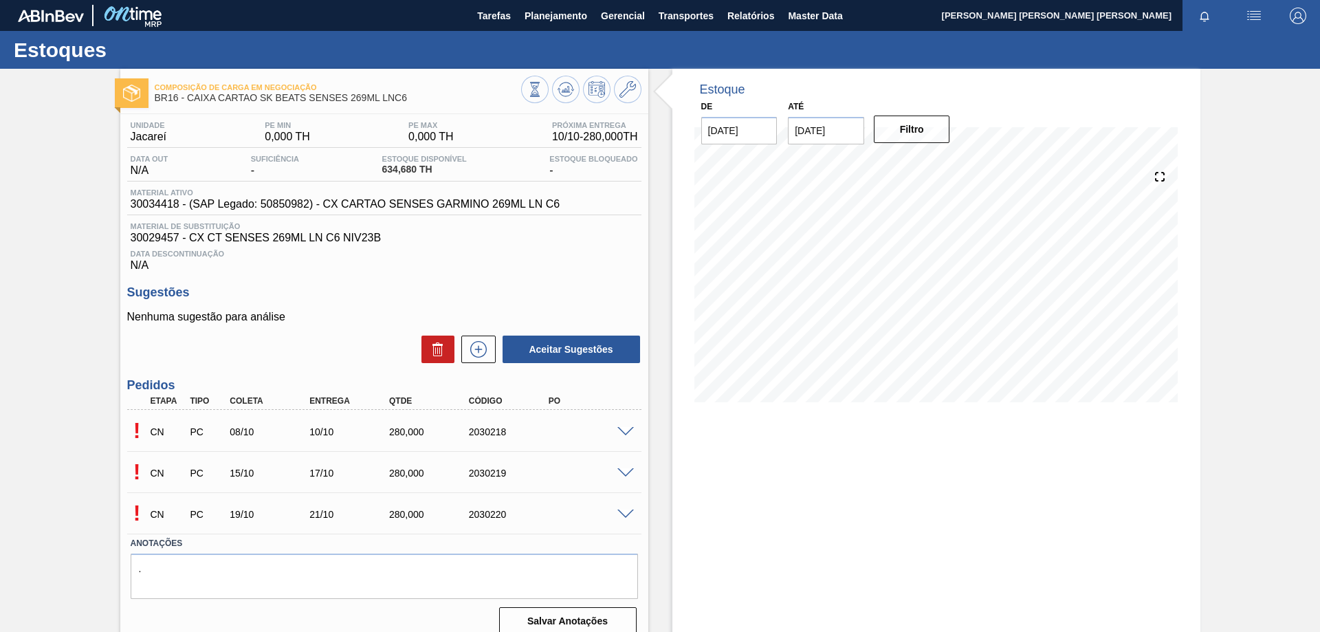
click at [615, 430] on div at bounding box center [627, 430] width 27 height 10
click at [620, 430] on span at bounding box center [625, 432] width 16 height 10
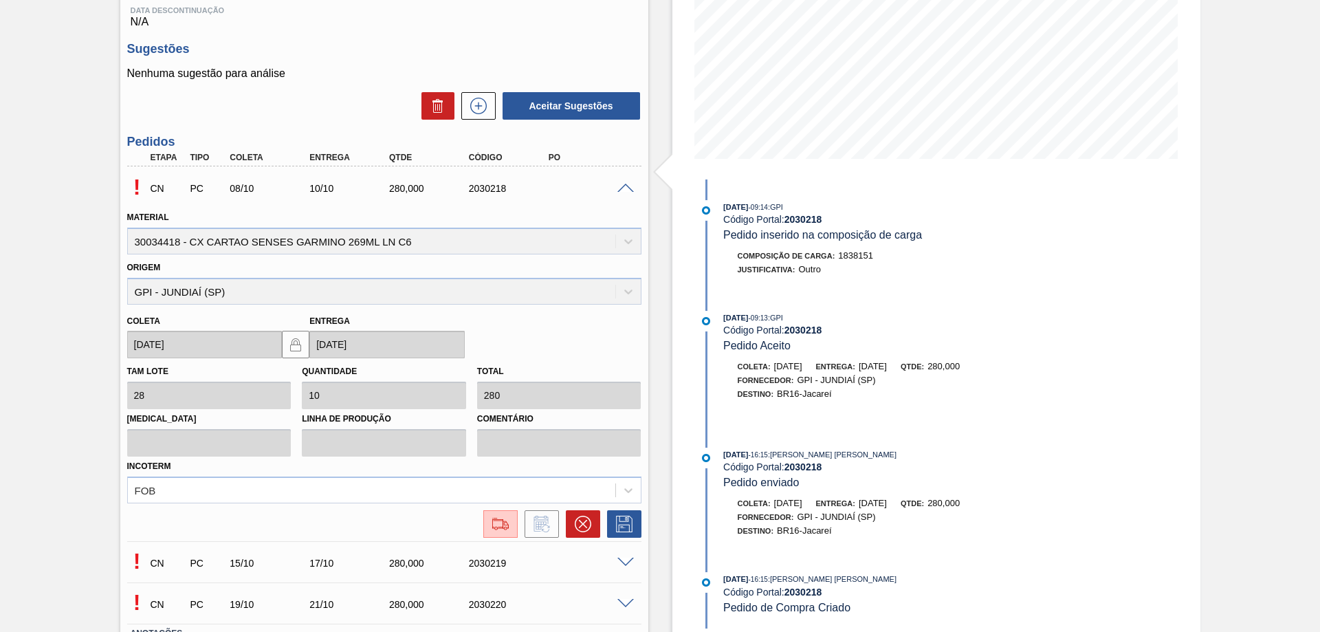
scroll to position [275, 0]
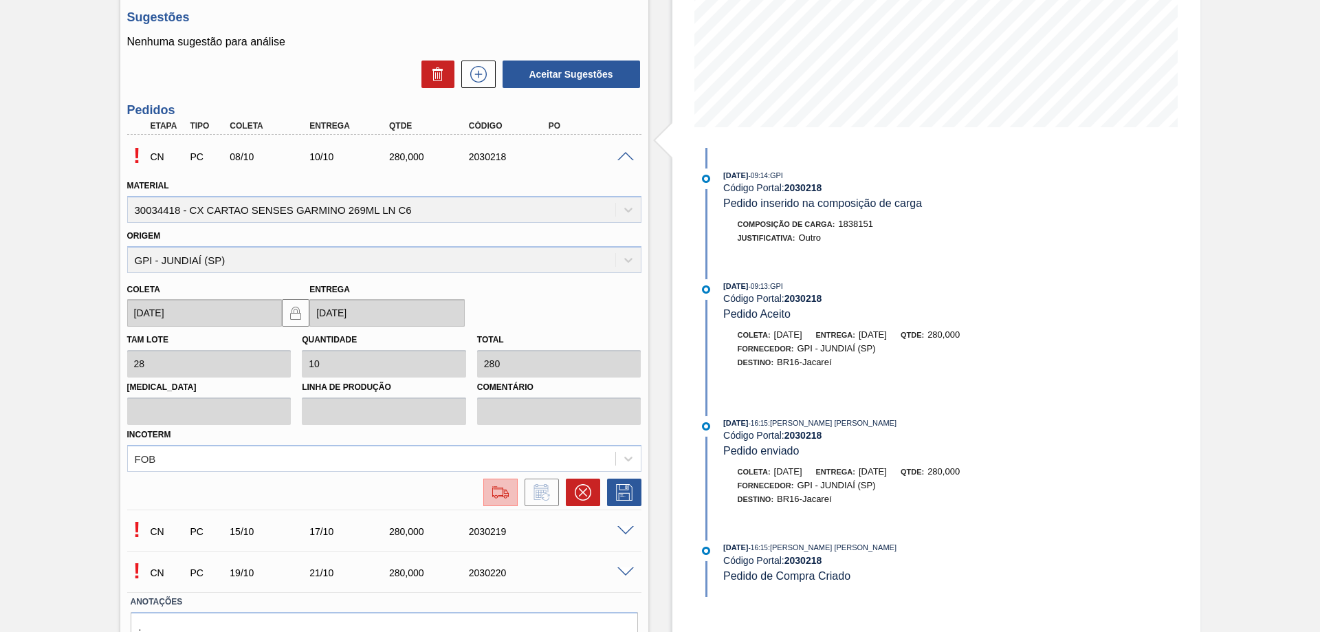
click at [494, 495] on img at bounding box center [500, 492] width 22 height 16
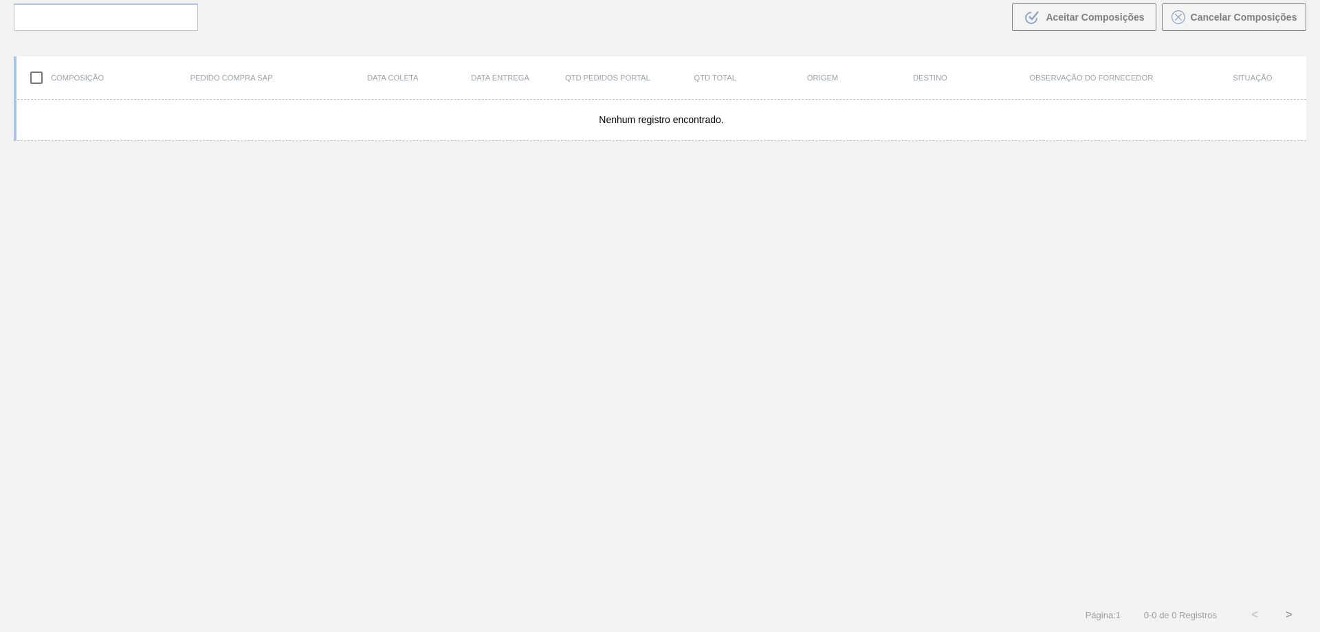
scroll to position [99, 0]
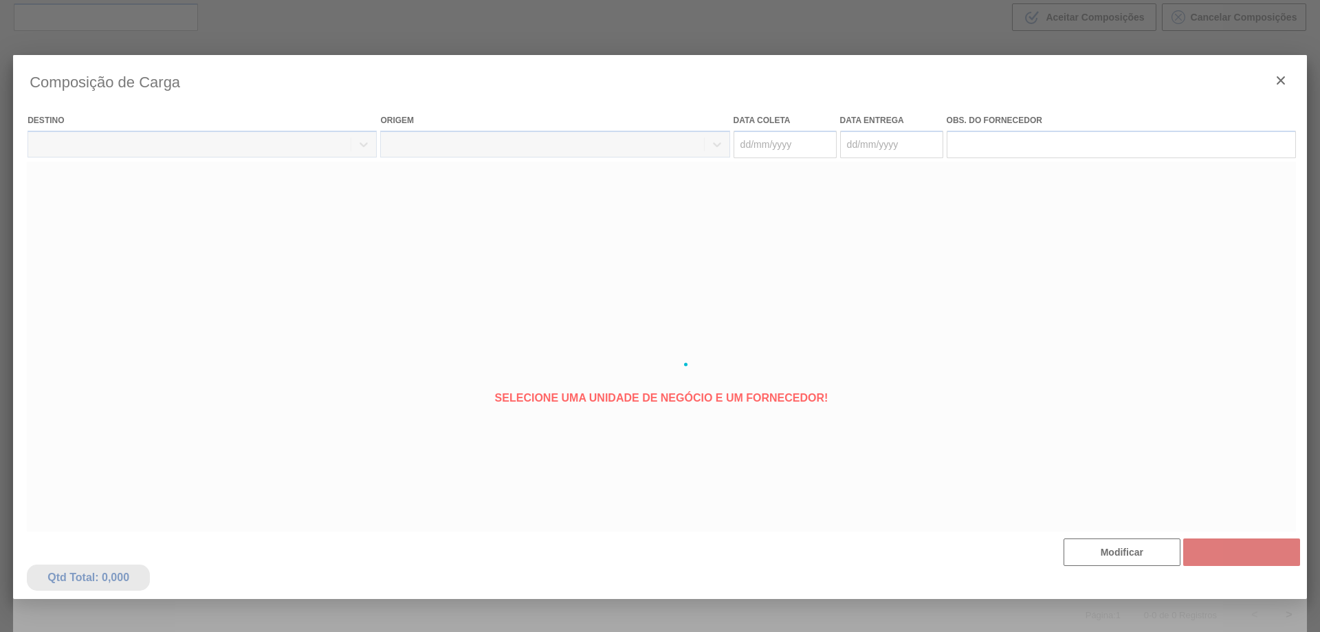
type coleta "[DATE]"
type entrega "[DATE]"
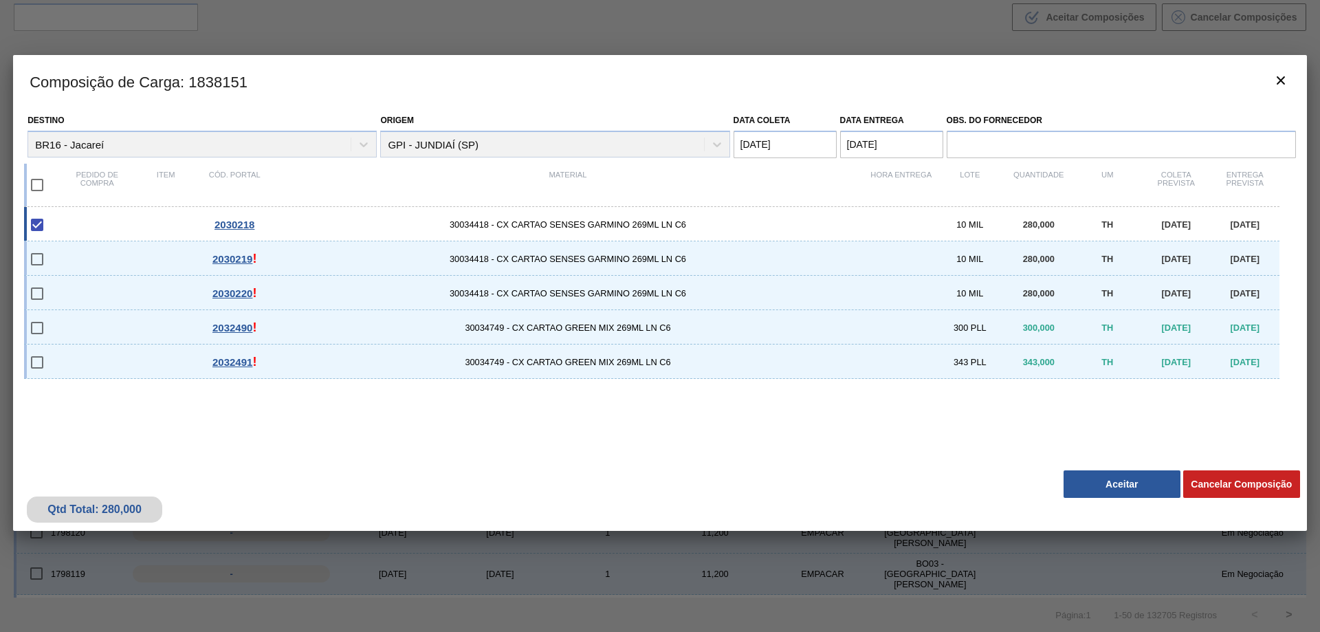
click at [635, 220] on span "30034418 - CX CARTAO SENSES GARMINO 269ML LN C6" at bounding box center [568, 224] width 598 height 10
checkbox input "false"
click at [1277, 79] on icon "botão de ícone" at bounding box center [1280, 80] width 16 height 16
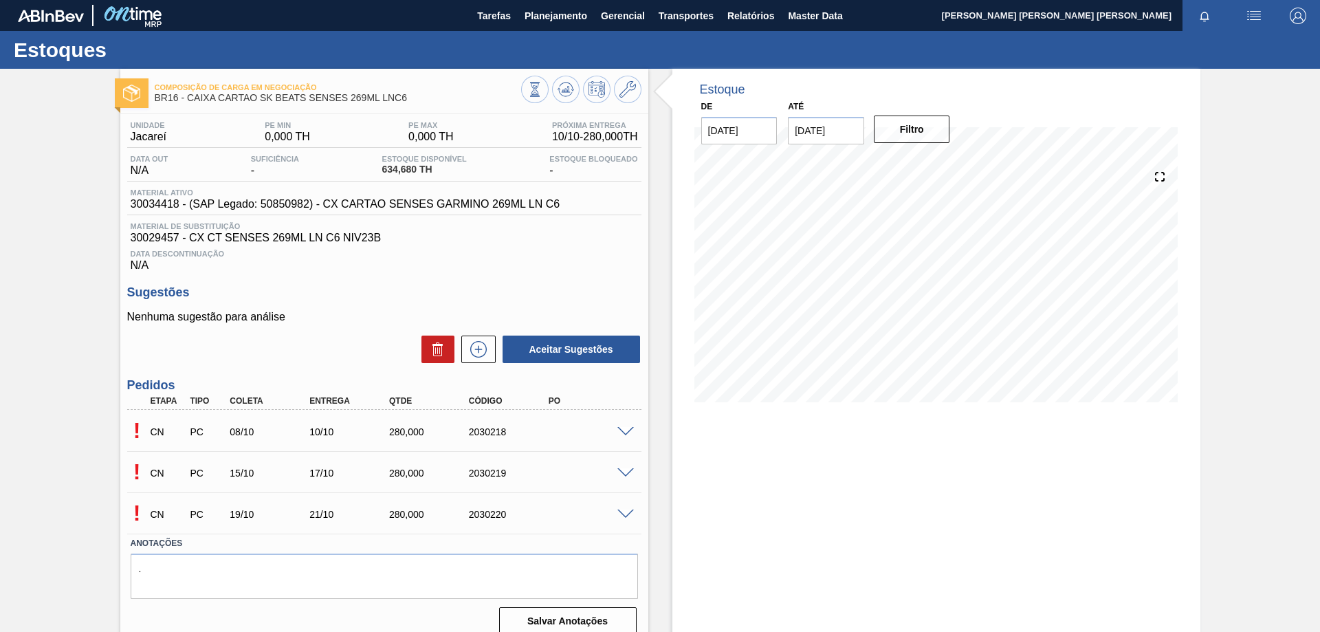
click at [619, 428] on span at bounding box center [625, 432] width 16 height 10
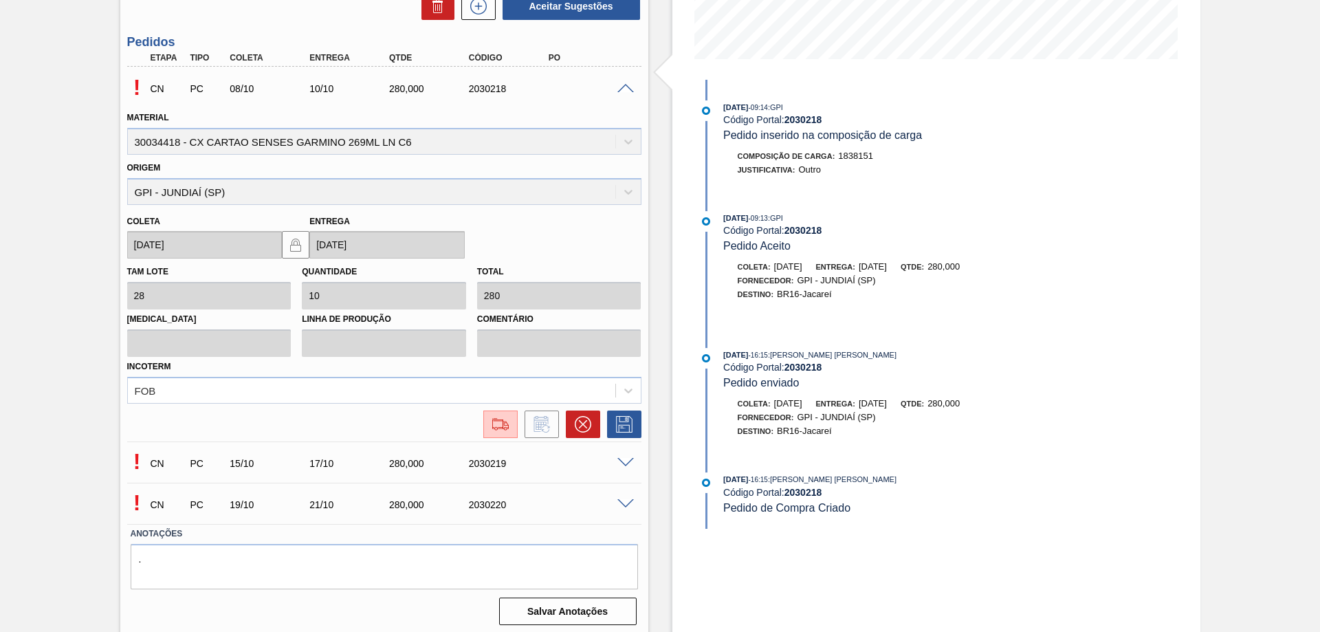
scroll to position [344, 0]
click at [497, 426] on img at bounding box center [500, 423] width 22 height 16
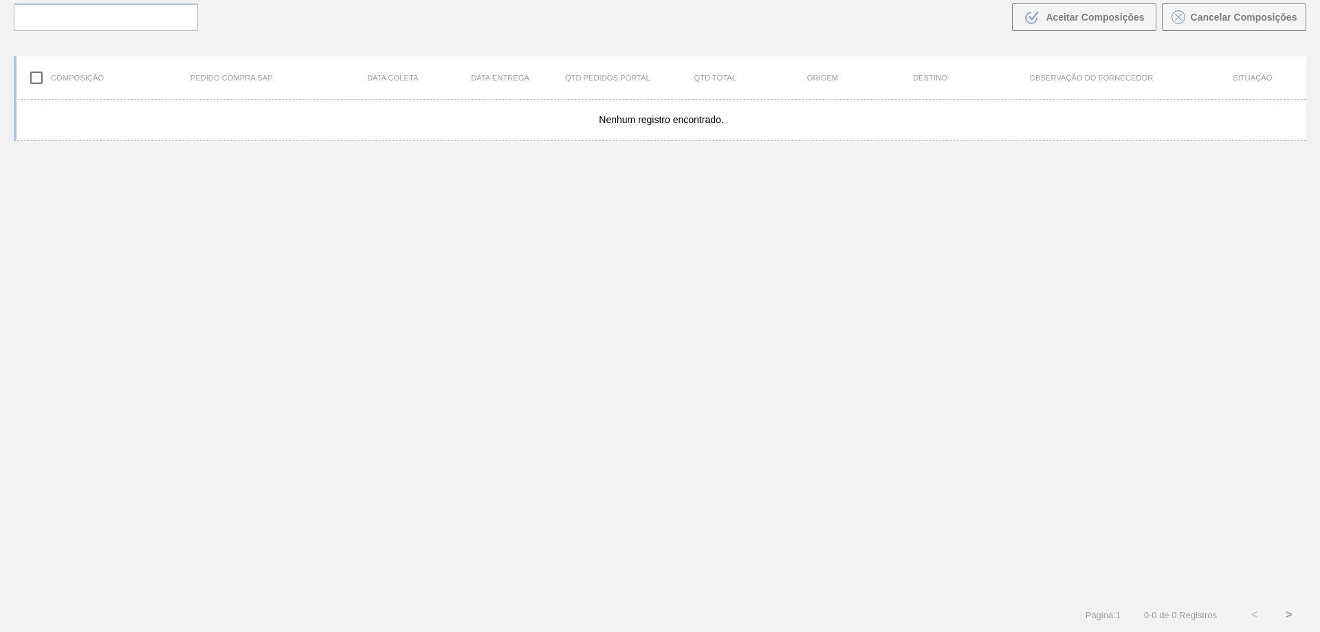
scroll to position [99, 0]
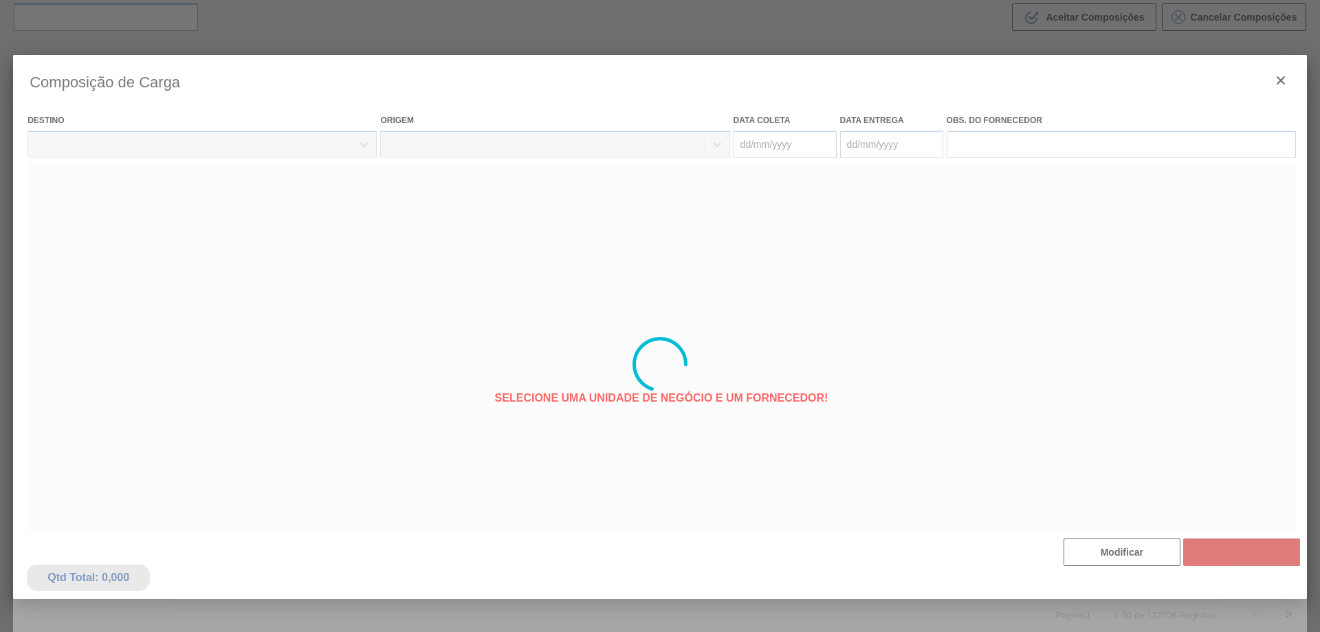
type coleta "[DATE]"
type entrega "[DATE]"
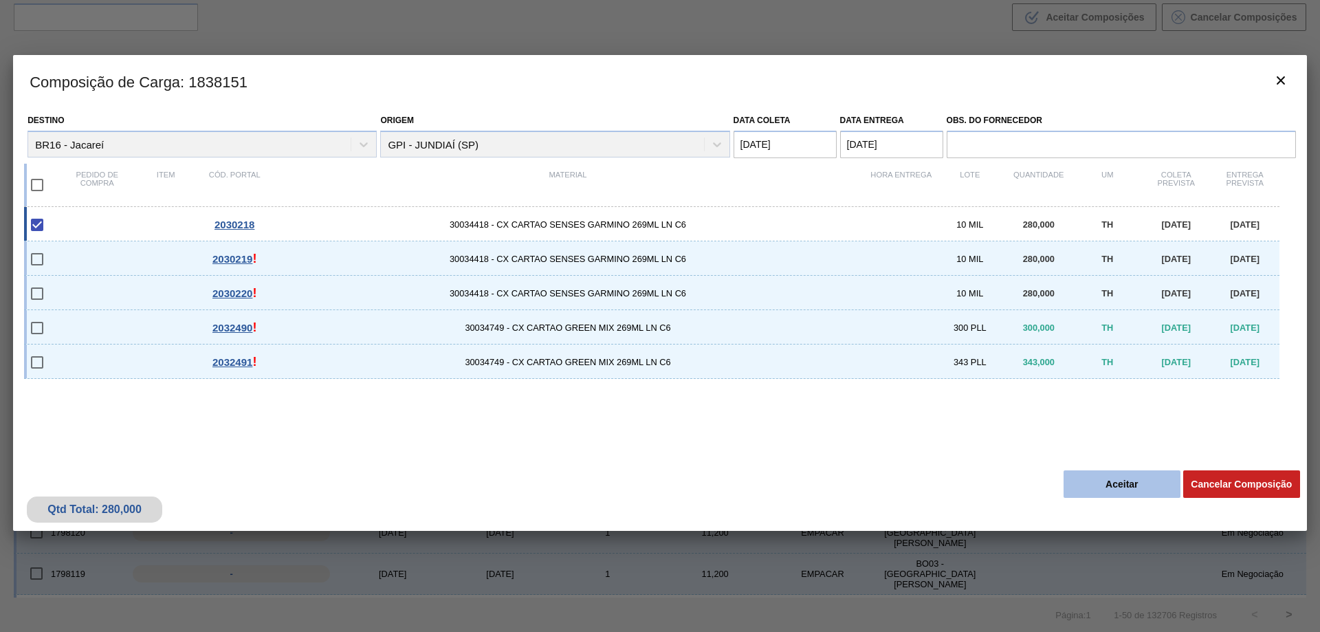
click at [1138, 484] on button "Aceitar" at bounding box center [1121, 483] width 117 height 27
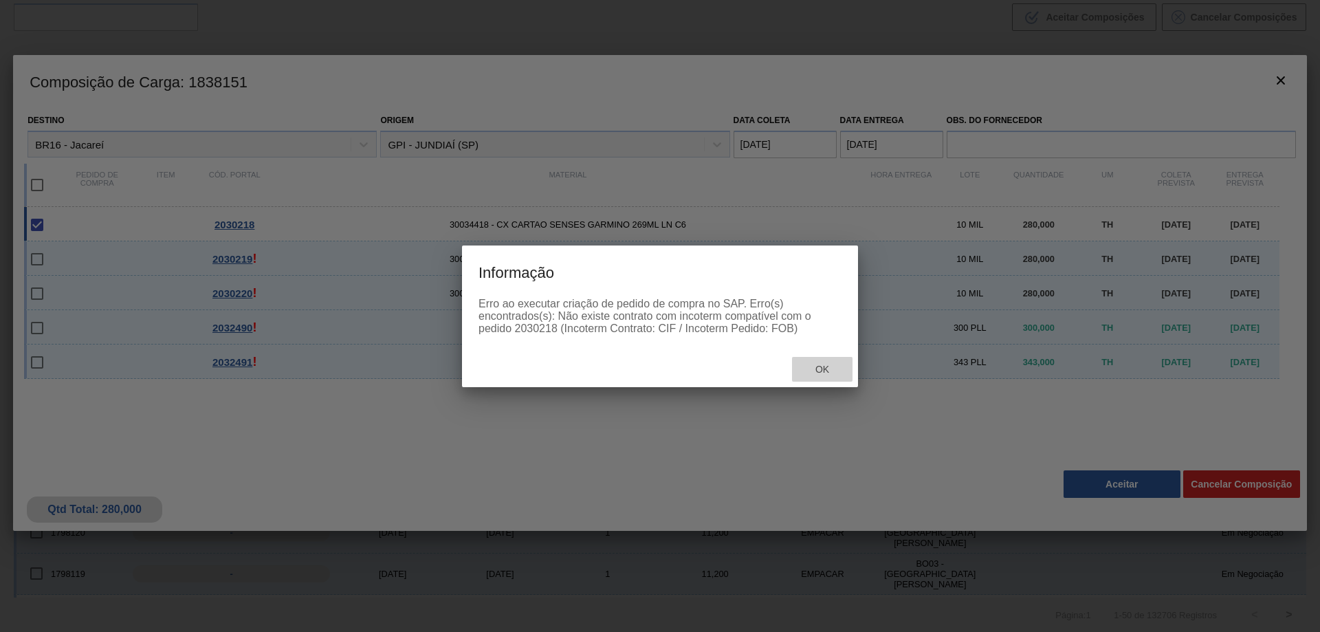
click at [824, 366] on span "Ok" at bounding box center [822, 369] width 36 height 11
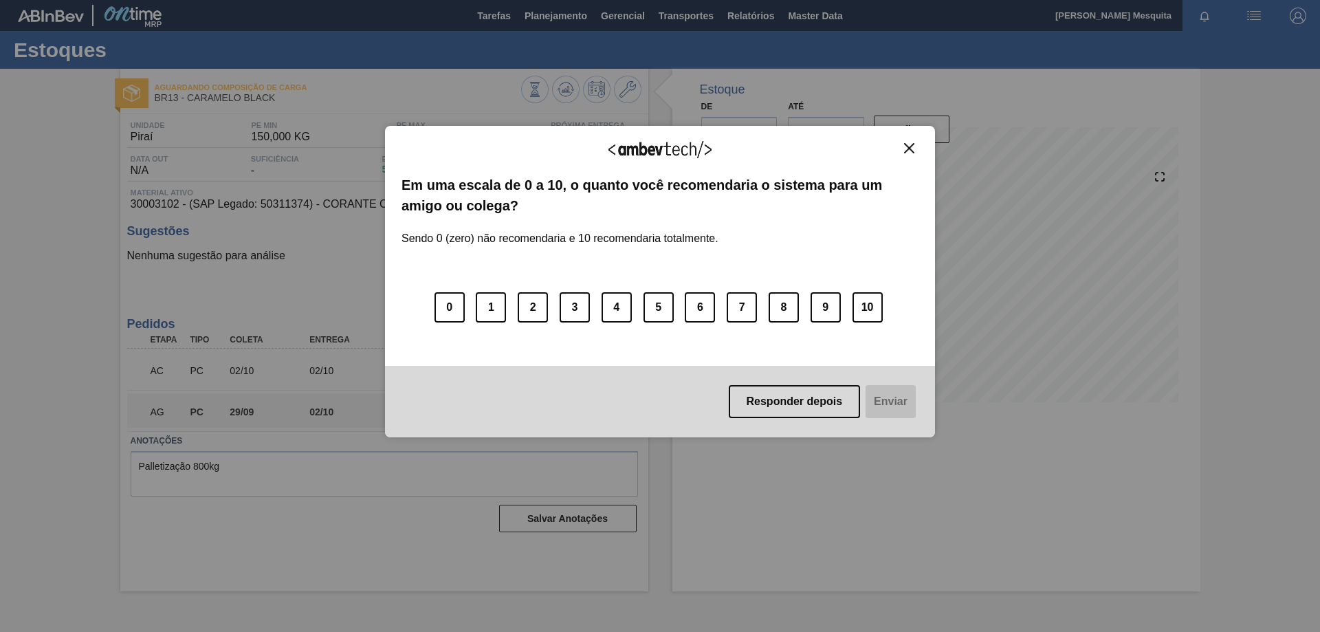
click at [909, 148] on img "Close" at bounding box center [909, 148] width 10 height 10
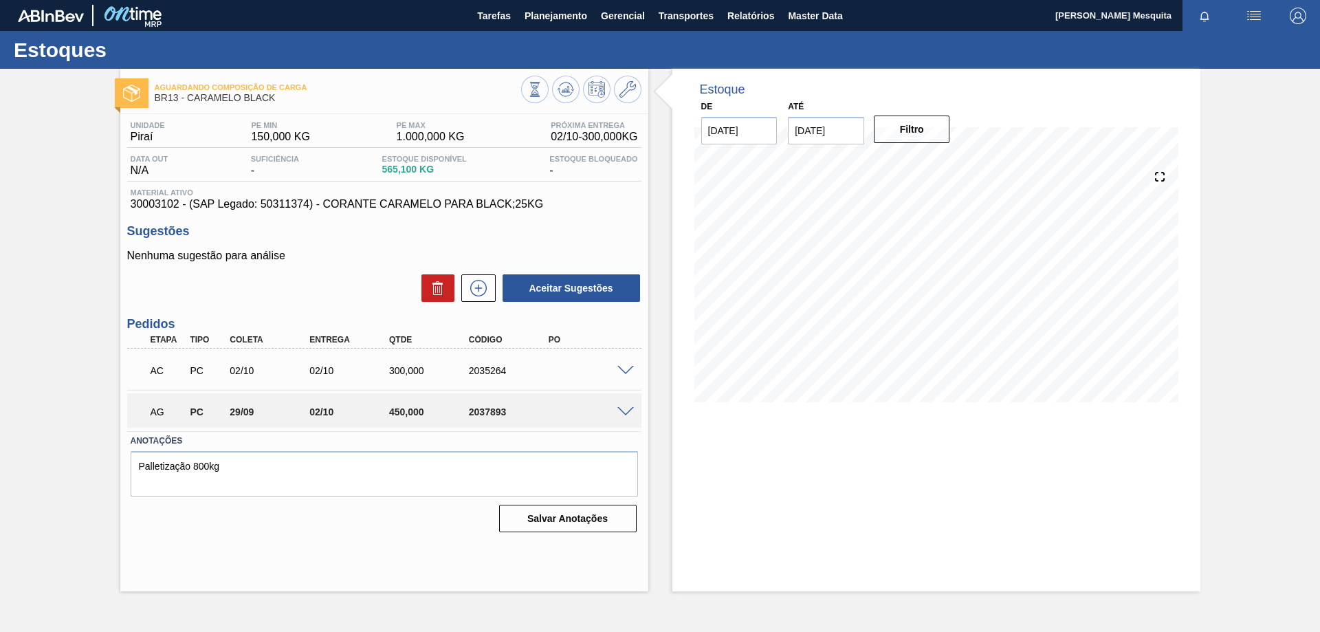
click at [619, 409] on span at bounding box center [625, 412] width 16 height 10
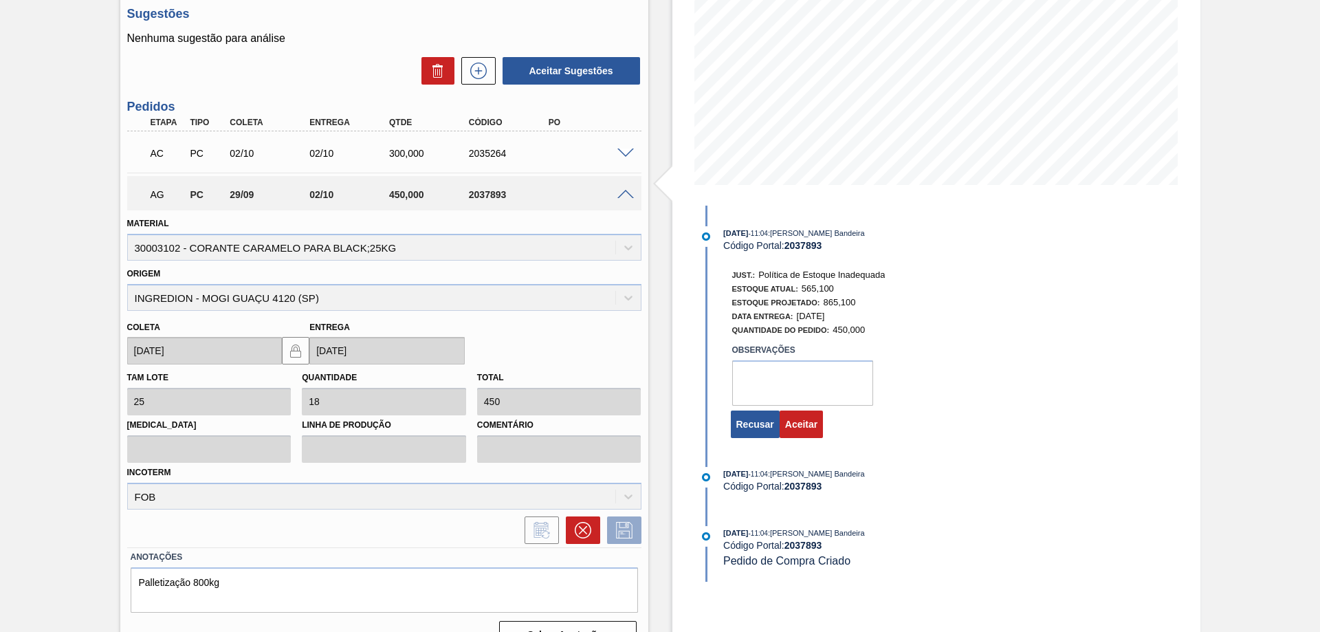
scroll to position [245, 0]
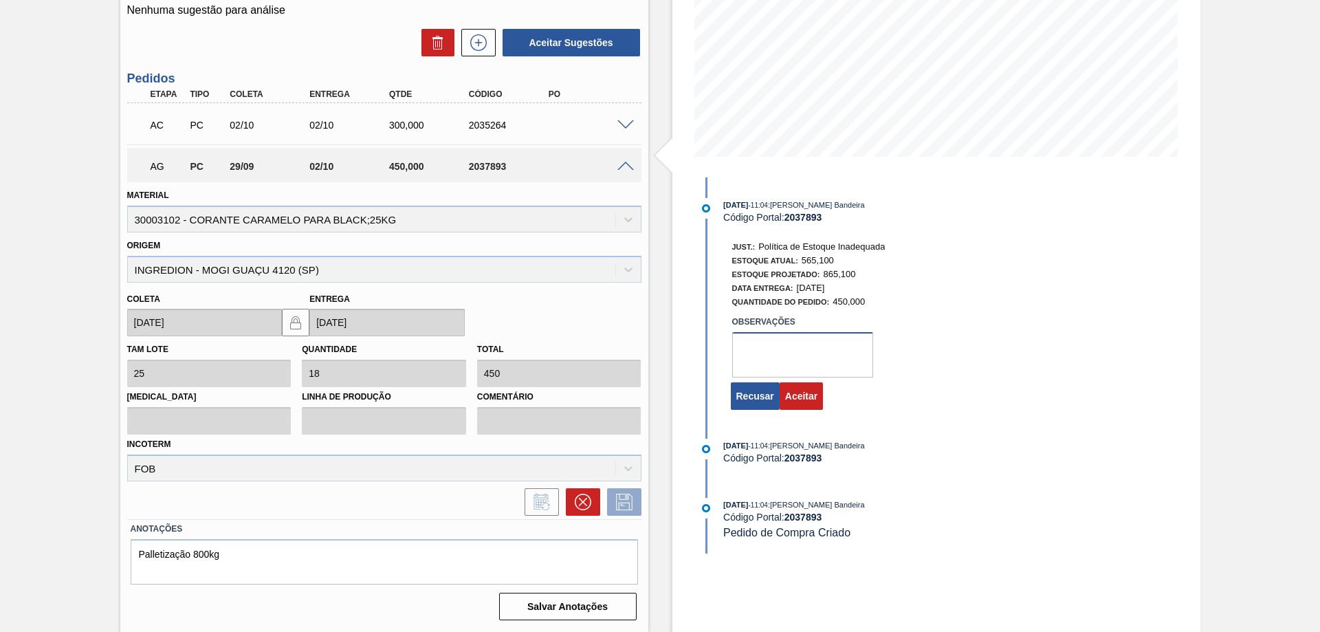
click at [799, 337] on textarea at bounding box center [802, 354] width 141 height 45
type textarea "Otimização produção JC"
click at [805, 393] on button "Aceitar" at bounding box center [800, 395] width 43 height 27
